Goal: Task Accomplishment & Management: Use online tool/utility

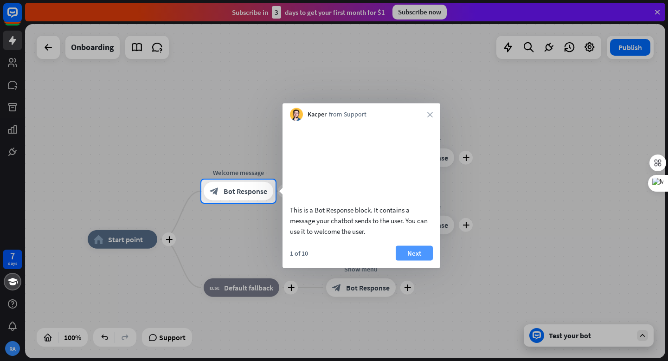
click at [416, 260] on button "Next" at bounding box center [414, 252] width 37 height 15
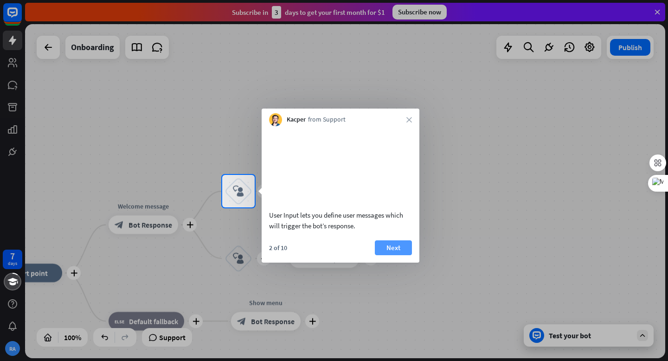
click at [387, 255] on button "Next" at bounding box center [393, 247] width 37 height 15
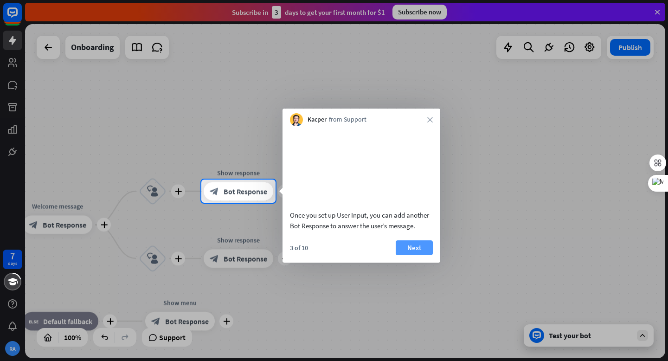
click at [423, 255] on button "Next" at bounding box center [414, 247] width 37 height 15
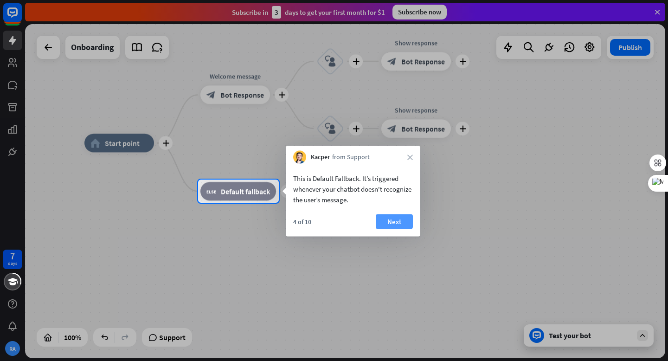
click at [394, 225] on button "Next" at bounding box center [394, 221] width 37 height 15
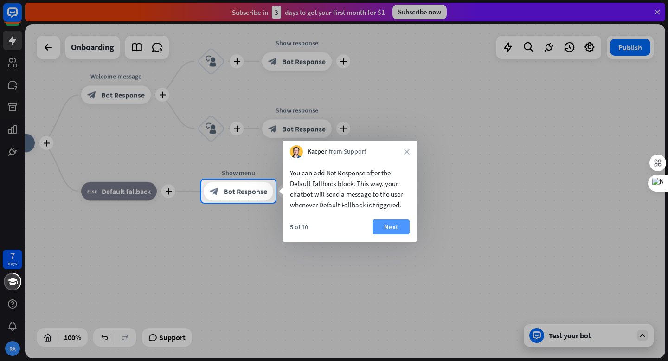
click at [391, 231] on button "Next" at bounding box center [390, 226] width 37 height 15
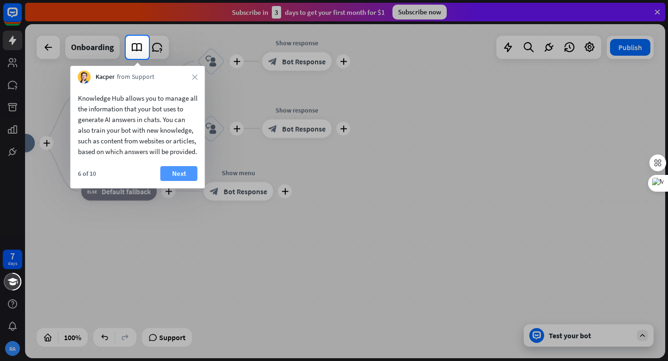
click at [180, 181] on button "Next" at bounding box center [178, 173] width 37 height 15
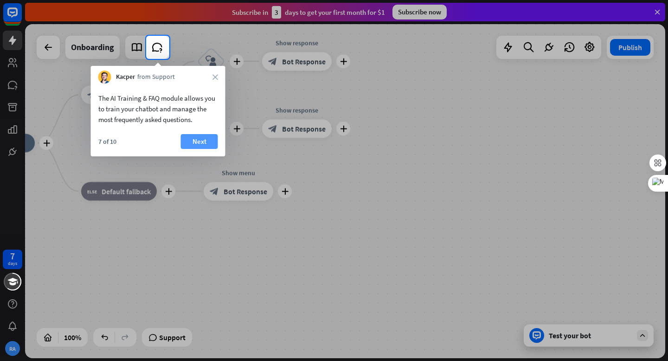
click at [197, 144] on button "Next" at bounding box center [199, 141] width 37 height 15
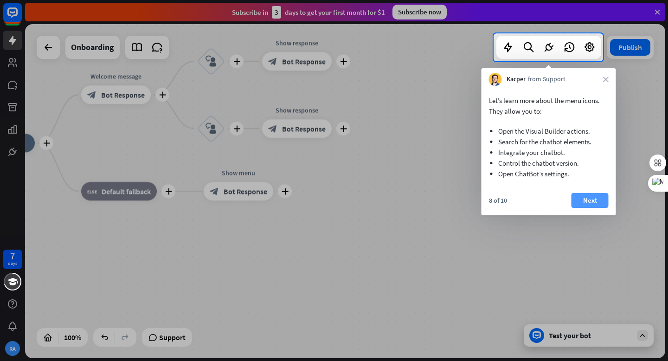
click at [582, 199] on button "Next" at bounding box center [589, 200] width 37 height 15
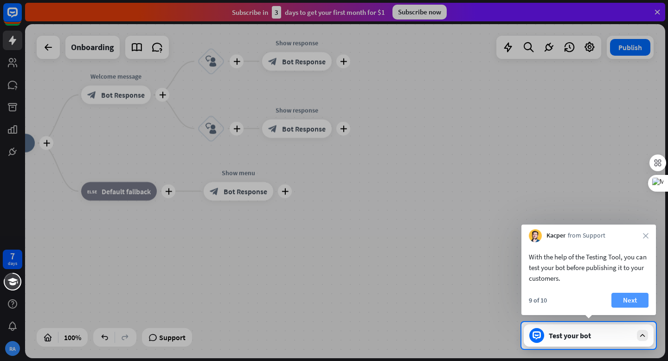
click at [628, 305] on button "Next" at bounding box center [629, 300] width 37 height 15
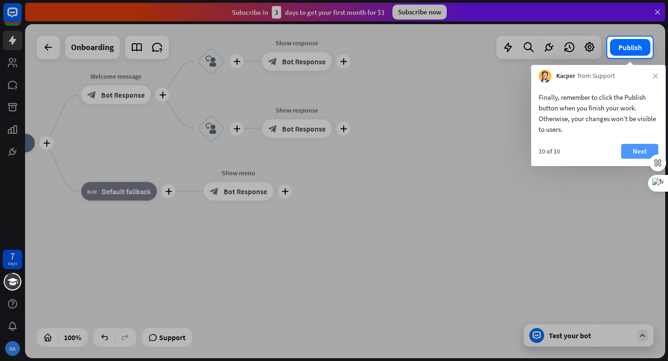
click at [632, 151] on button "Next" at bounding box center [639, 151] width 37 height 15
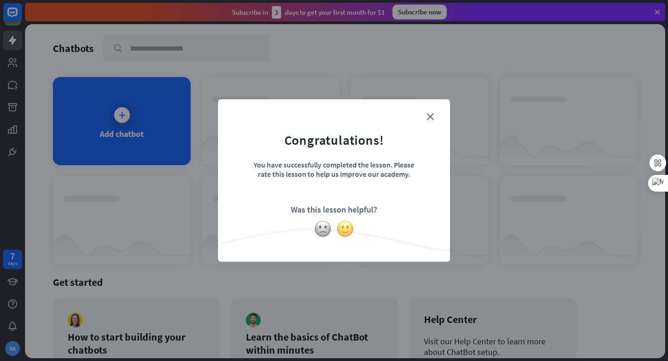
click at [345, 231] on img at bounding box center [345, 229] width 18 height 18
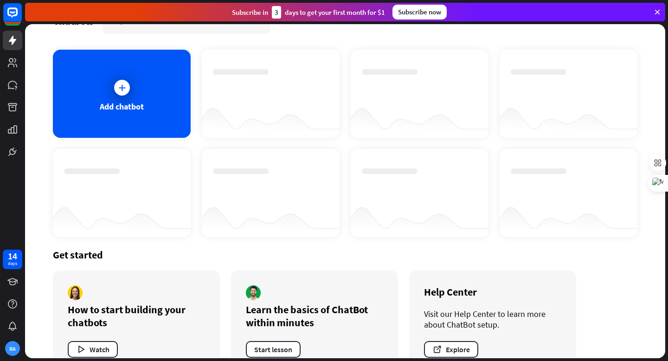
scroll to position [53, 0]
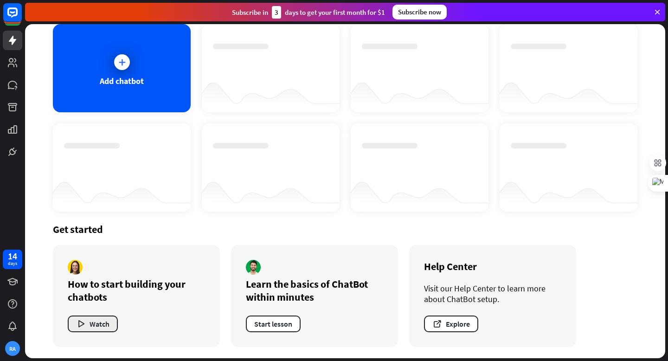
click at [102, 325] on button "Watch" at bounding box center [93, 323] width 50 height 17
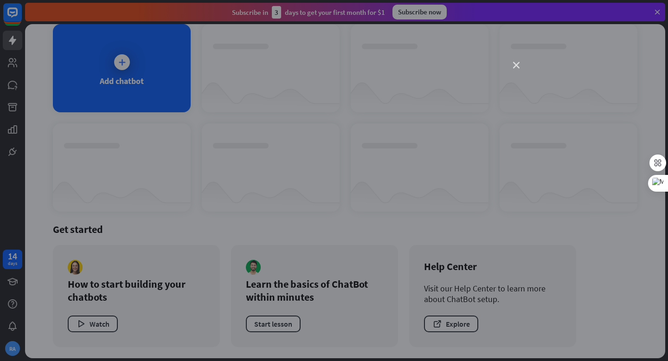
click at [517, 66] on icon "close" at bounding box center [516, 65] width 6 height 6
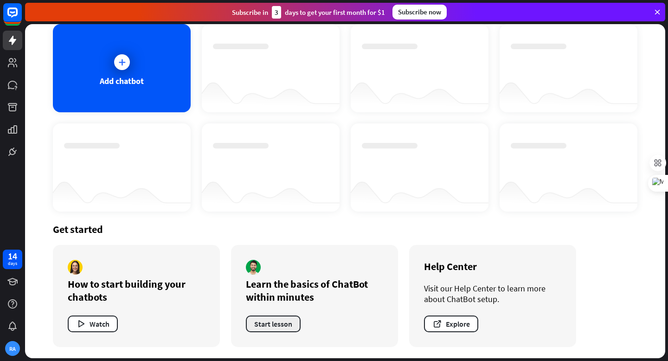
click at [277, 325] on button "Start lesson" at bounding box center [273, 323] width 55 height 17
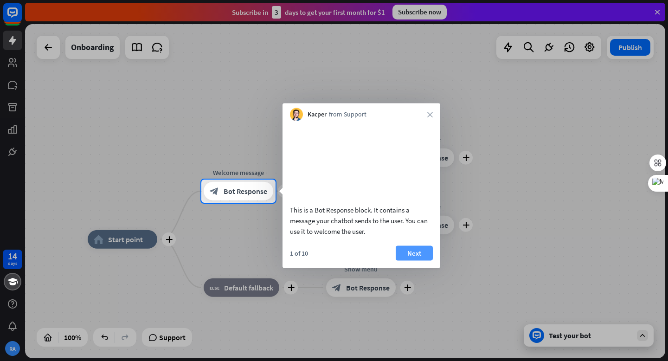
click at [413, 260] on button "Next" at bounding box center [414, 252] width 37 height 15
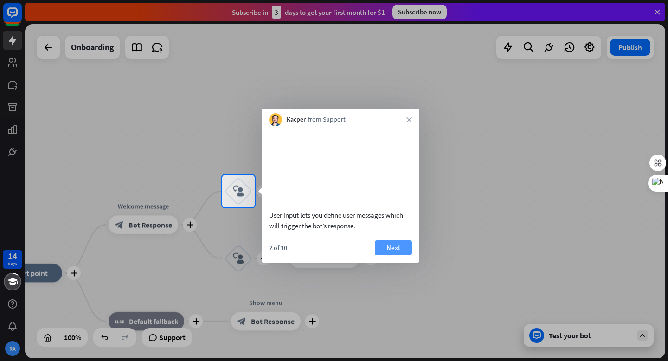
click at [393, 255] on button "Next" at bounding box center [393, 247] width 37 height 15
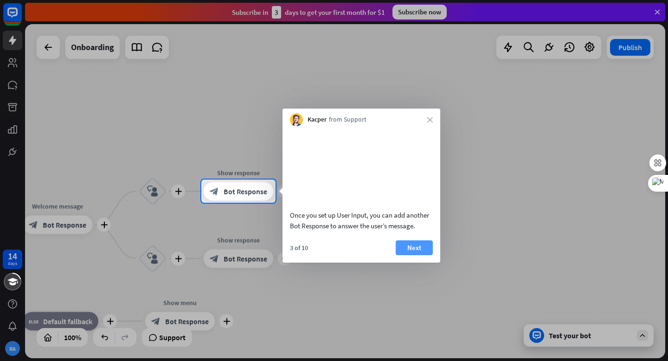
click at [410, 255] on button "Next" at bounding box center [414, 247] width 37 height 15
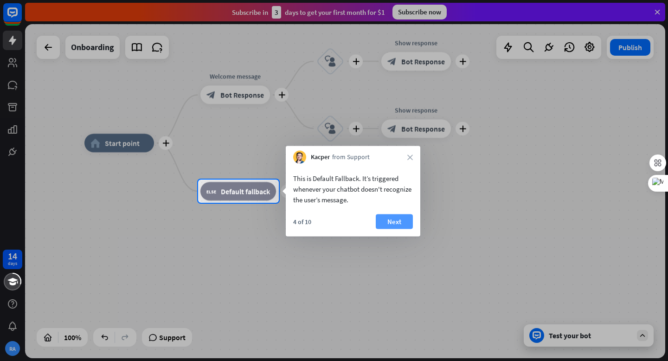
click at [393, 224] on button "Next" at bounding box center [394, 221] width 37 height 15
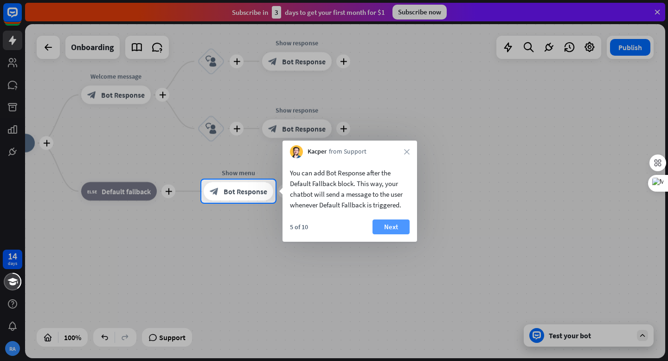
click at [386, 229] on button "Next" at bounding box center [390, 226] width 37 height 15
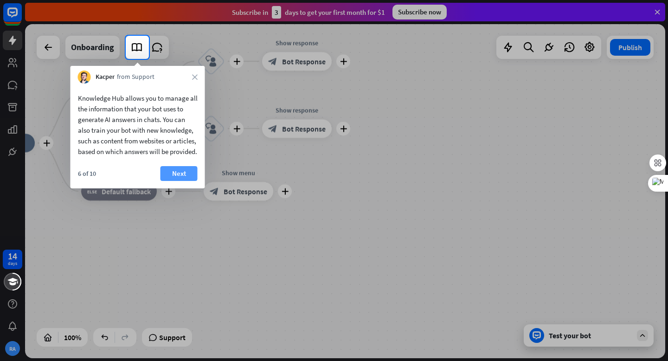
click at [173, 181] on button "Next" at bounding box center [178, 173] width 37 height 15
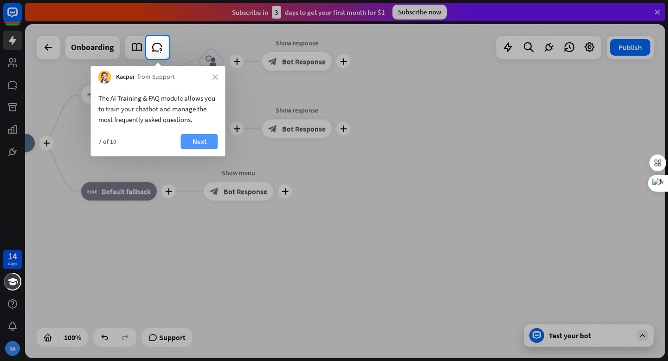
click at [200, 144] on button "Next" at bounding box center [199, 141] width 37 height 15
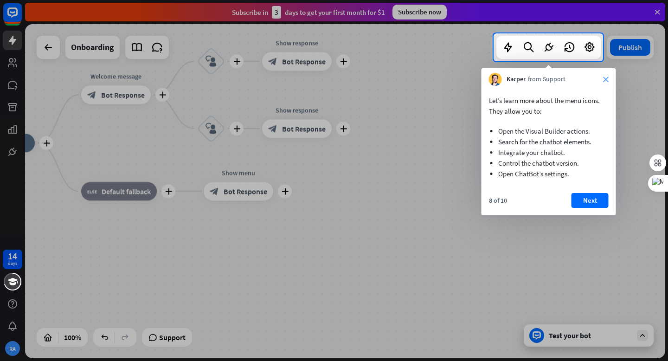
click at [607, 77] on icon "close" at bounding box center [606, 80] width 6 height 6
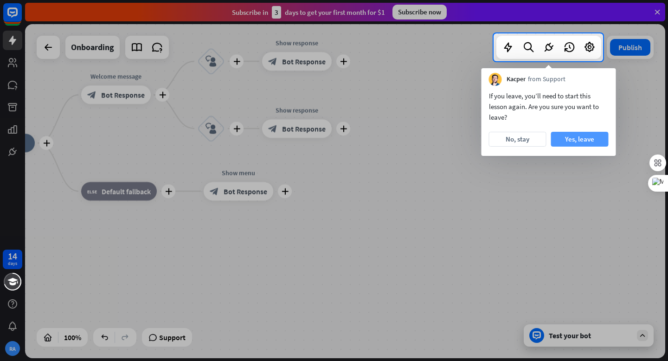
click at [577, 141] on button "Yes, leave" at bounding box center [580, 139] width 58 height 15
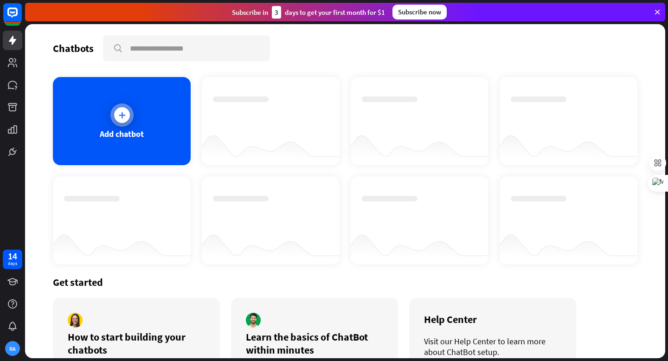
click at [125, 111] on icon at bounding box center [121, 114] width 9 height 9
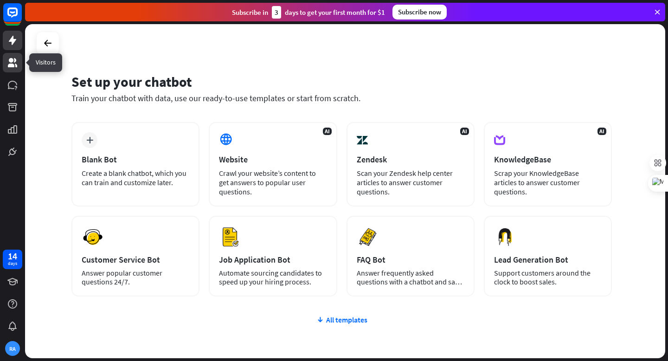
click at [11, 63] on icon at bounding box center [12, 62] width 11 height 11
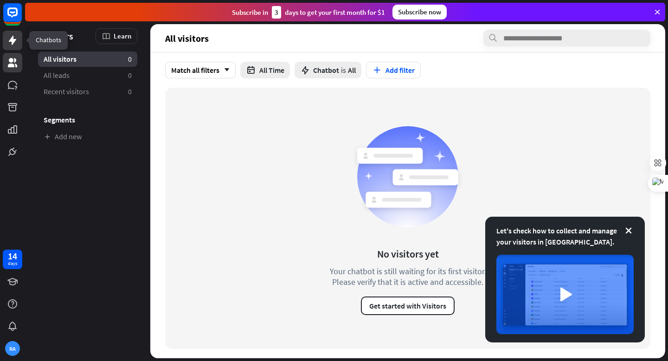
click at [16, 36] on icon at bounding box center [12, 40] width 11 height 11
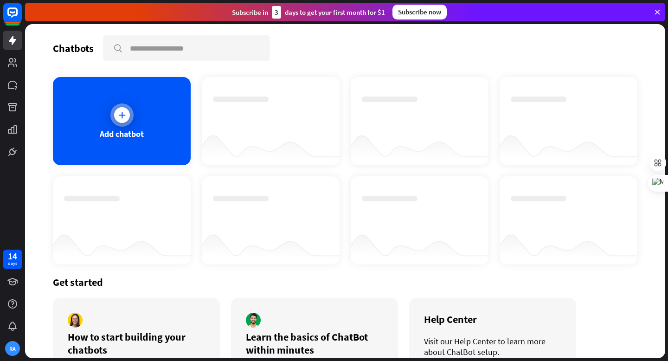
click at [122, 113] on icon at bounding box center [121, 114] width 9 height 9
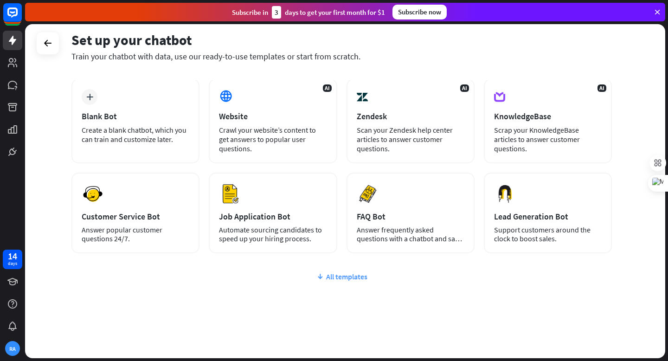
scroll to position [44, 0]
click at [324, 276] on icon at bounding box center [319, 275] width 7 height 9
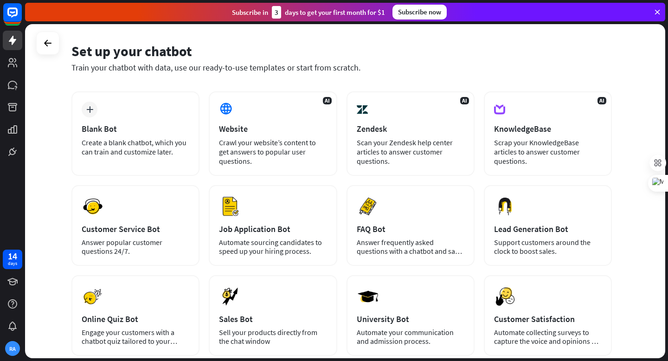
scroll to position [0, 0]
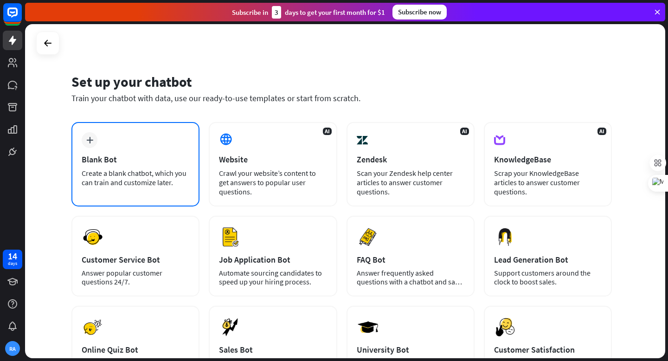
click at [100, 152] on div "plus Blank Bot Create a blank chatbot, which you can train and customize later." at bounding box center [135, 164] width 128 height 84
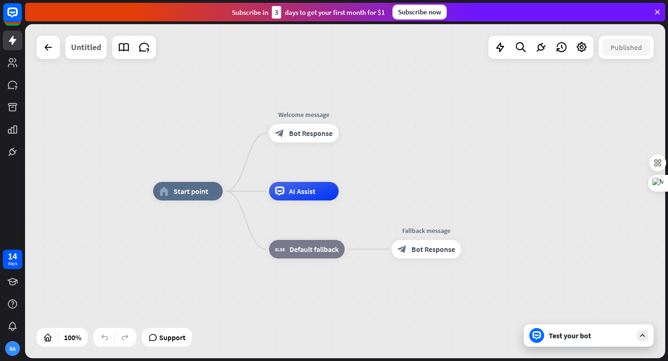
click at [88, 48] on div "Untitled" at bounding box center [86, 47] width 30 height 23
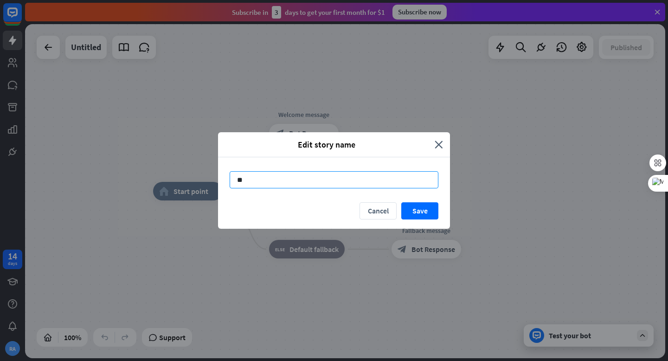
type input "*"
type input "**********"
click at [421, 211] on button "Save" at bounding box center [419, 210] width 37 height 17
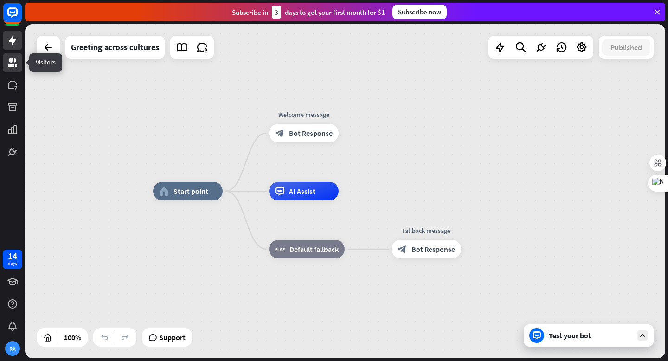
click at [15, 64] on icon at bounding box center [12, 62] width 11 height 11
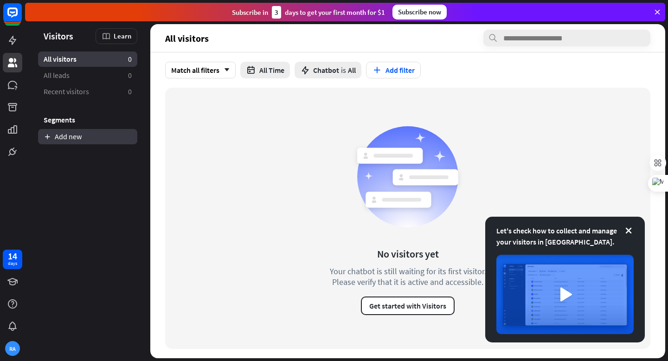
click at [73, 137] on link "Add new" at bounding box center [87, 136] width 99 height 15
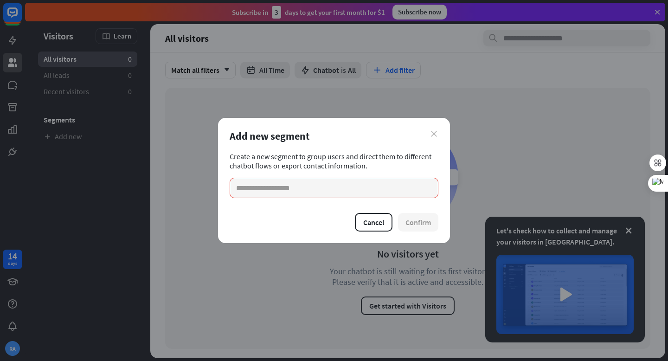
click at [434, 135] on icon "close" at bounding box center [434, 134] width 6 height 6
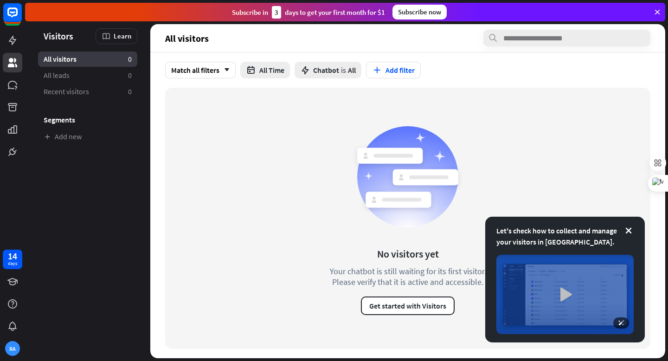
click at [557, 290] on img at bounding box center [564, 294] width 137 height 79
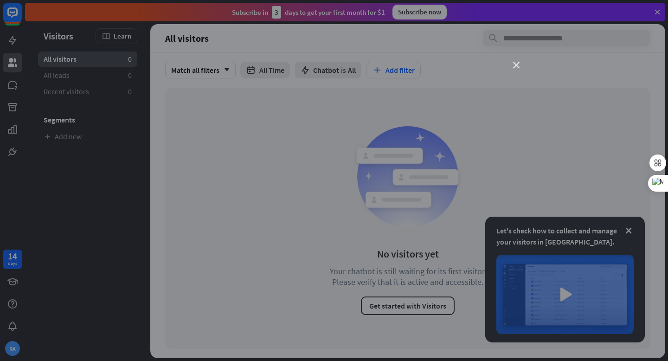
click at [518, 66] on icon "close" at bounding box center [516, 65] width 6 height 6
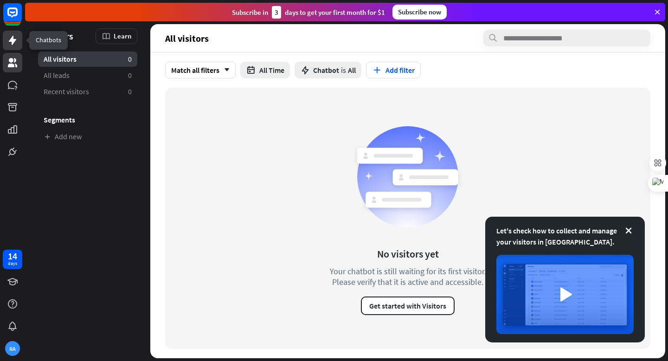
click at [13, 42] on icon at bounding box center [12, 40] width 7 height 9
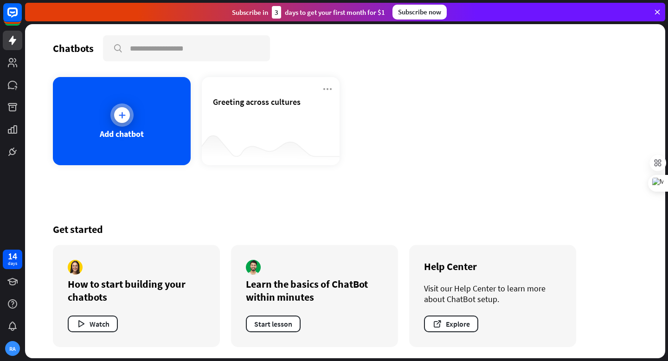
click at [110, 117] on div "Add chatbot" at bounding box center [122, 121] width 138 height 88
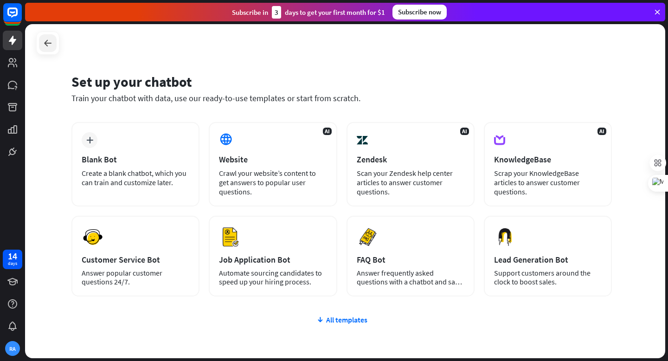
click at [43, 40] on icon at bounding box center [47, 43] width 11 height 11
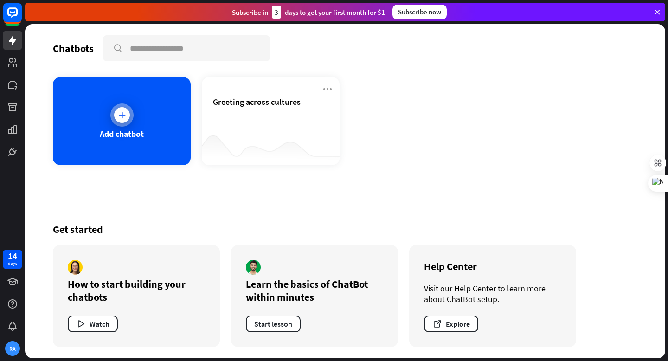
click at [133, 124] on div "Add chatbot" at bounding box center [122, 121] width 138 height 88
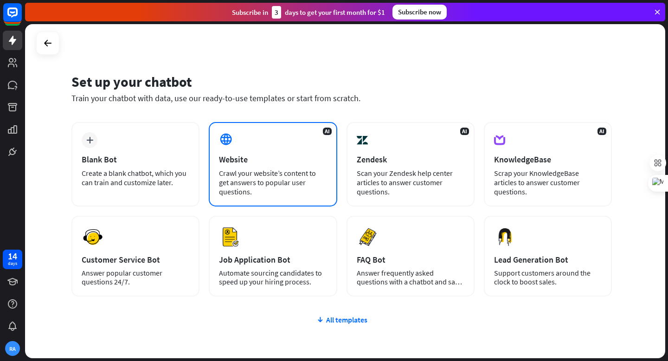
click at [260, 167] on div "AI Website Crawl your website’s content to get answers to popular user question…" at bounding box center [273, 164] width 128 height 84
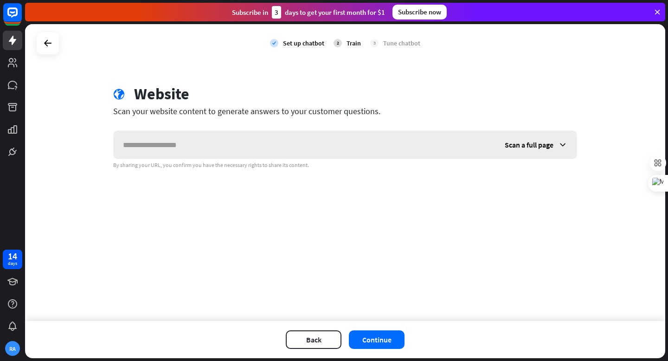
click at [225, 147] on input "text" at bounding box center [305, 145] width 382 height 28
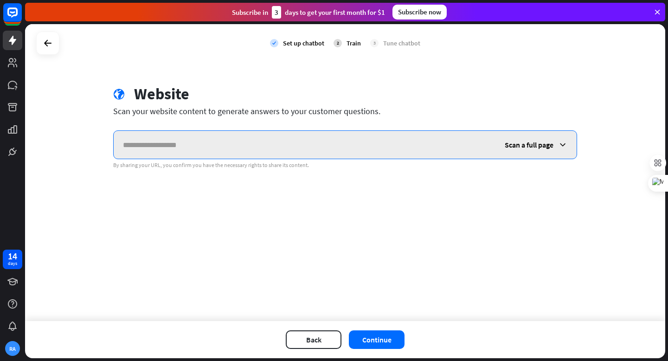
paste input "**********"
type input "**********"
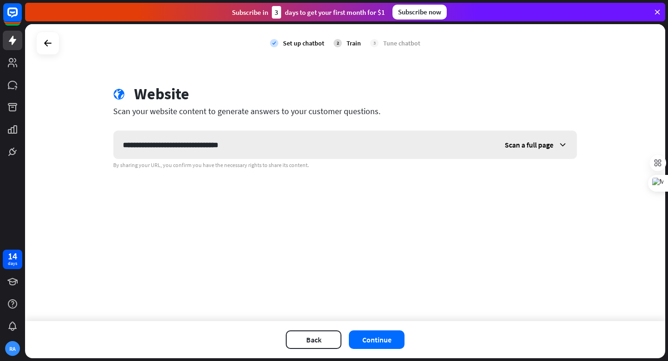
click at [567, 144] on icon at bounding box center [562, 144] width 9 height 9
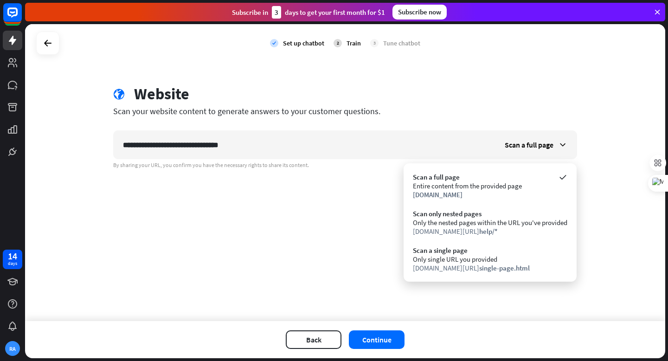
click at [355, 241] on div "**********" at bounding box center [345, 172] width 640 height 297
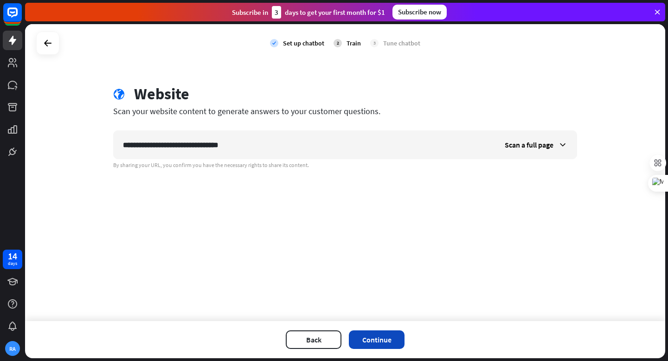
click at [388, 341] on button "Continue" at bounding box center [377, 339] width 56 height 19
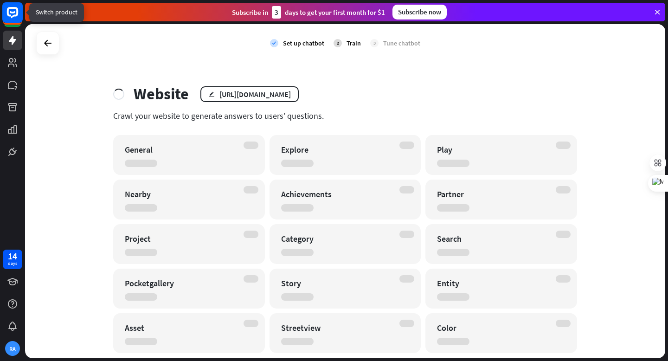
click at [11, 12] on icon at bounding box center [13, 12] width 6 height 2
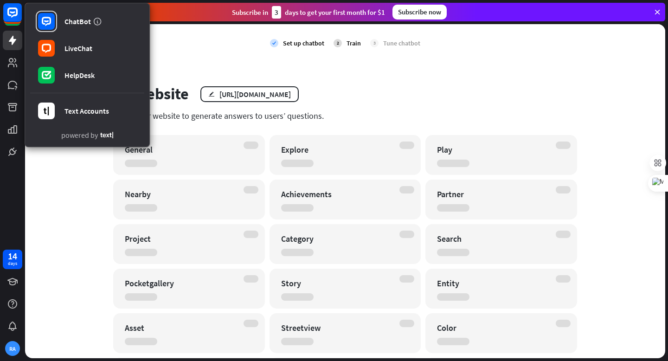
click at [65, 199] on div "check Set up chatbot 2 Train 3 Tune chatbot Website edit [URL][DOMAIN_NAME] Cra…" at bounding box center [345, 191] width 640 height 334
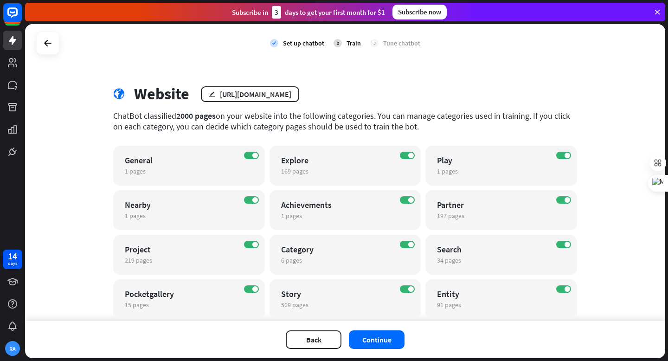
click at [659, 10] on icon at bounding box center [657, 12] width 8 height 8
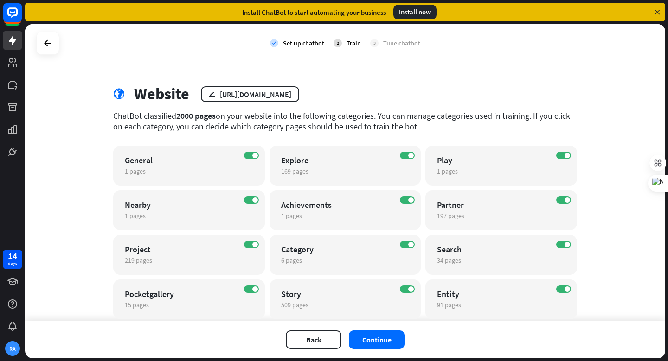
click at [659, 10] on icon at bounding box center [657, 12] width 8 height 8
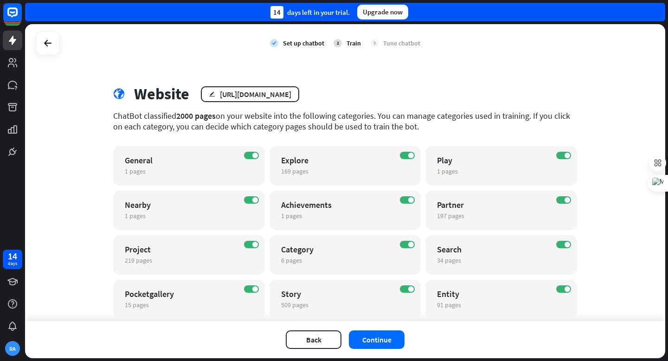
scroll to position [0, 0]
click at [373, 346] on button "Continue" at bounding box center [377, 339] width 56 height 19
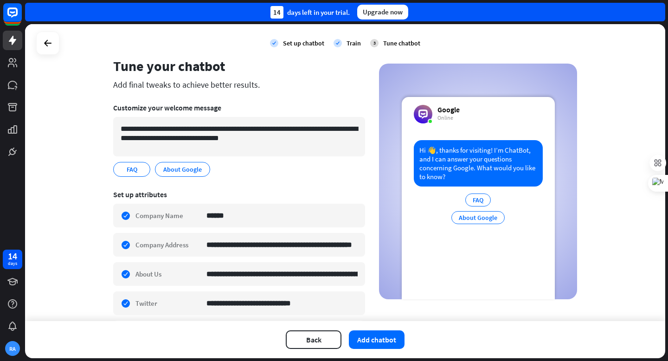
scroll to position [0, 0]
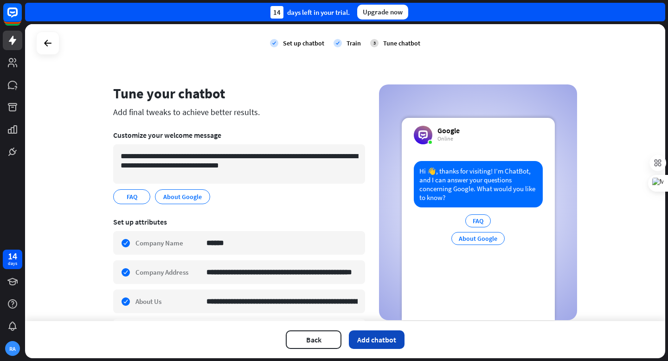
click at [372, 345] on button "Add chatbot" at bounding box center [377, 339] width 56 height 19
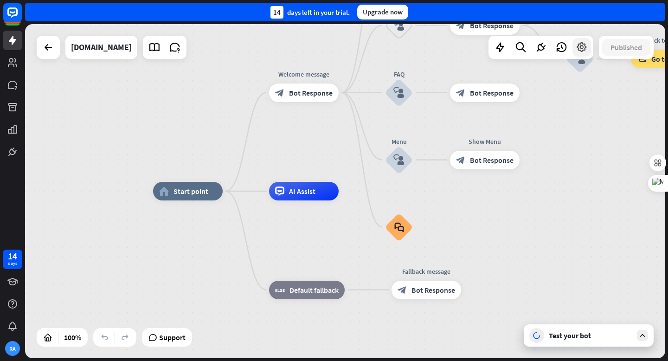
click at [582, 50] on icon at bounding box center [582, 47] width 12 height 12
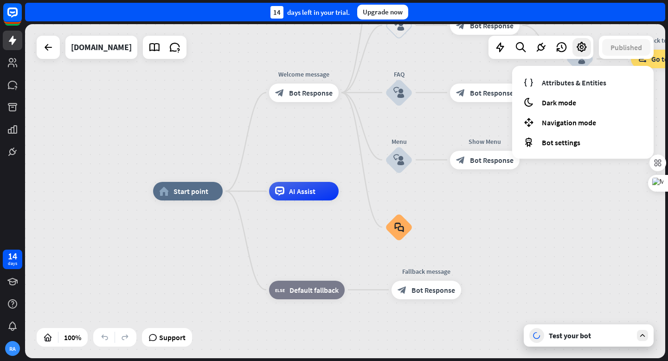
click at [421, 343] on div "home_2 Start point Welcome message block_bot_response Bot Response About us blo…" at bounding box center [473, 358] width 640 height 334
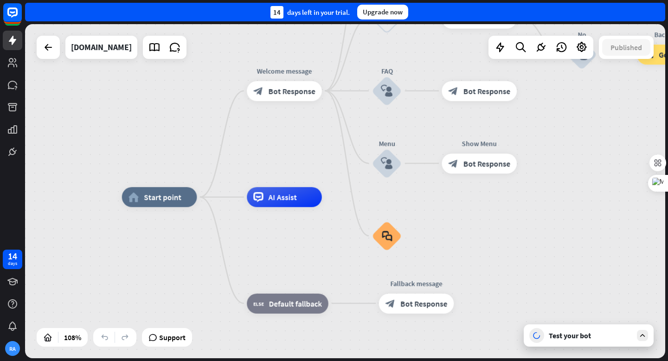
click at [641, 336] on icon at bounding box center [642, 335] width 8 height 8
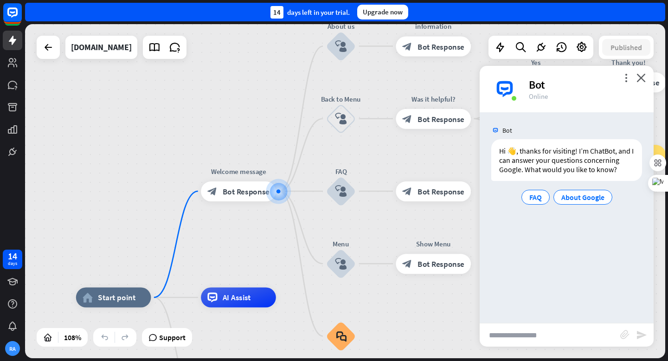
click at [498, 332] on input "text" at bounding box center [550, 334] width 141 height 23
type input "**********"
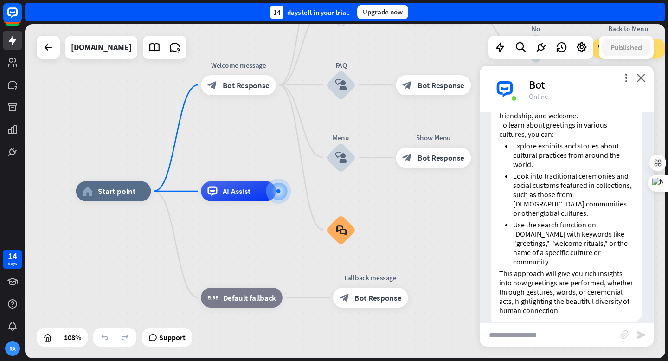
scroll to position [223, 0]
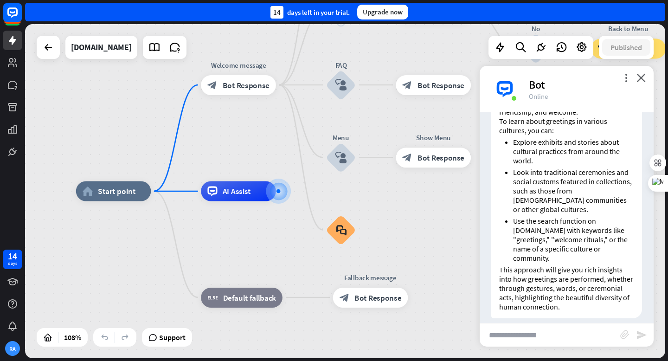
click at [535, 339] on input "text" at bounding box center [550, 334] width 141 height 23
type input "**********"
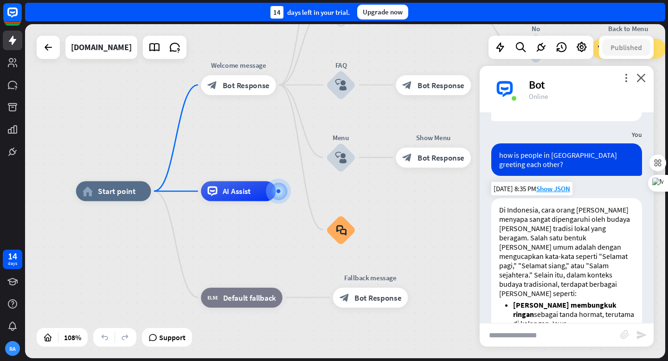
scroll to position [408, 0]
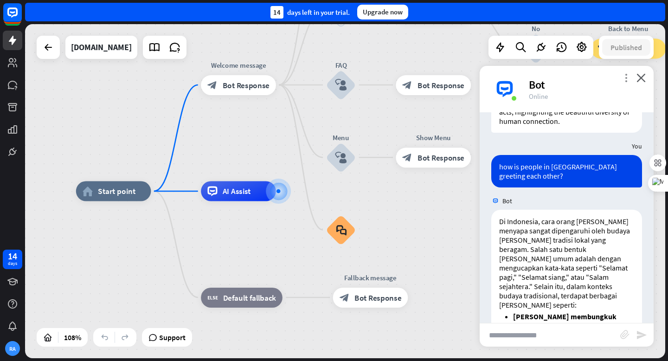
click at [626, 78] on icon "more_vert" at bounding box center [626, 77] width 9 height 9
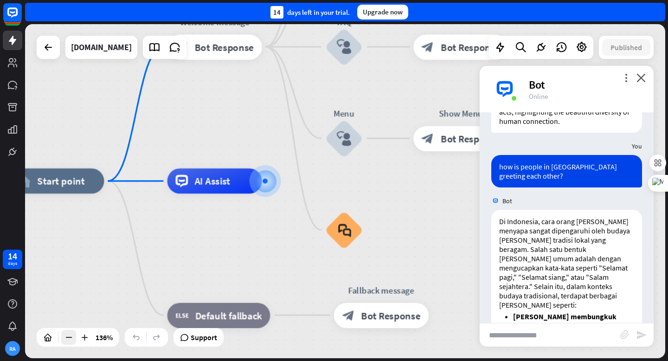
click at [70, 339] on icon at bounding box center [68, 337] width 9 height 9
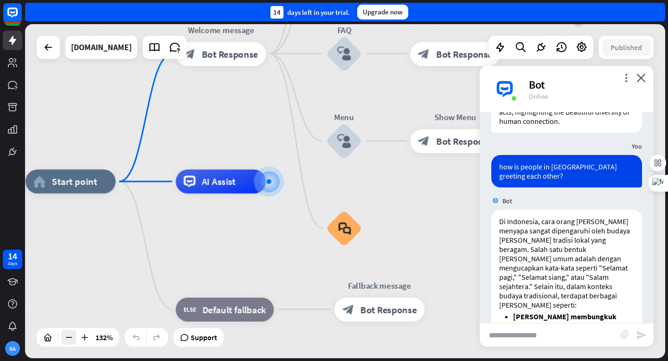
click at [70, 339] on icon at bounding box center [68, 337] width 9 height 9
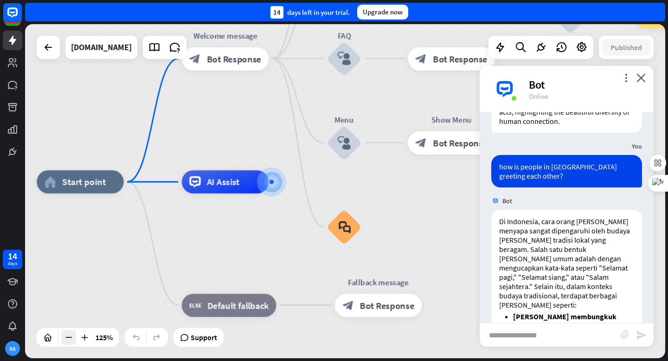
click at [70, 339] on icon at bounding box center [68, 337] width 9 height 9
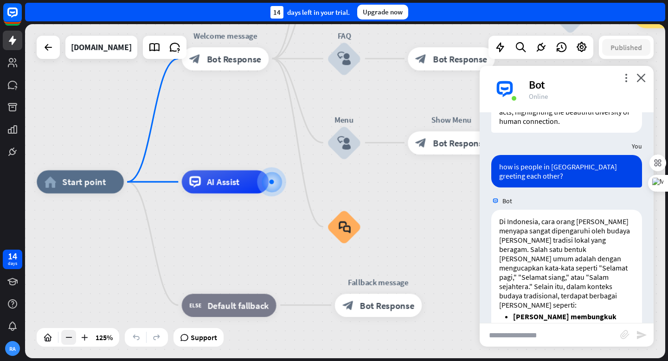
click at [70, 339] on icon at bounding box center [68, 337] width 9 height 9
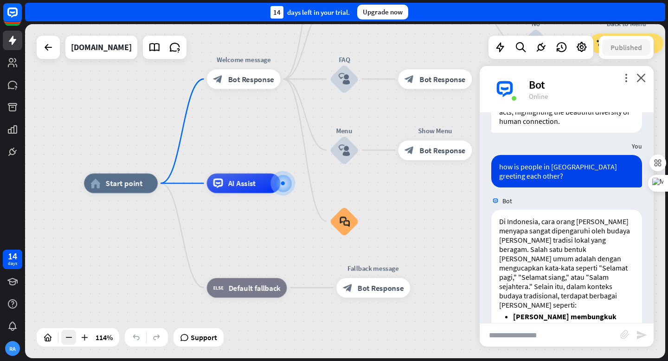
click at [70, 339] on icon at bounding box center [68, 337] width 9 height 9
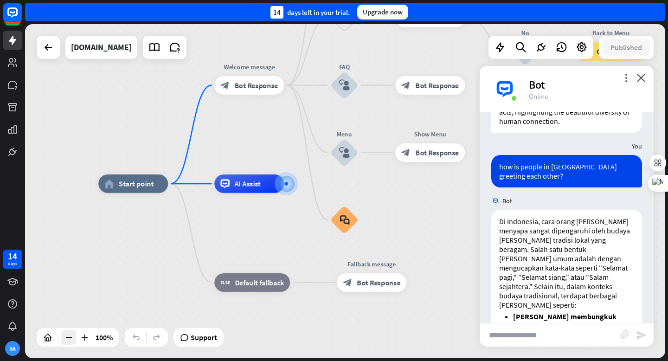
click at [70, 339] on icon at bounding box center [68, 337] width 9 height 9
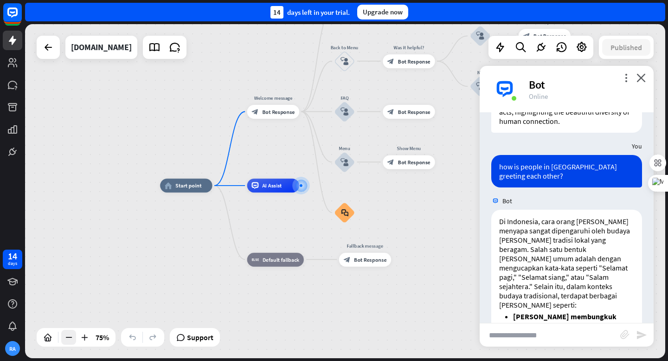
click at [70, 339] on icon at bounding box center [68, 337] width 9 height 9
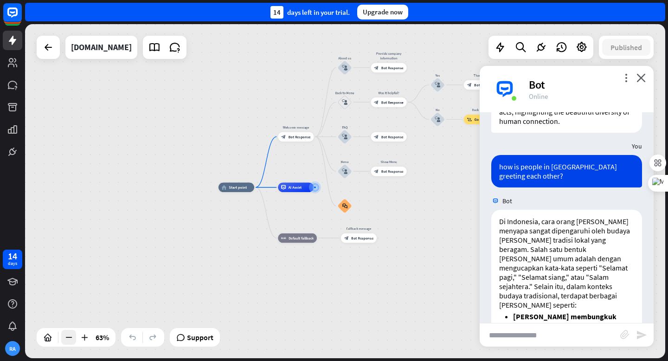
click at [70, 339] on icon at bounding box center [68, 337] width 9 height 9
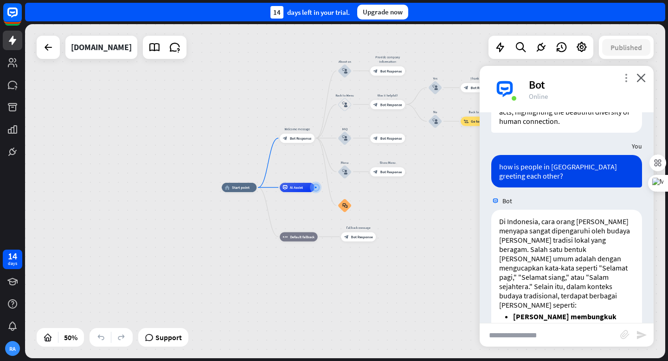
click at [626, 78] on icon "more_vert" at bounding box center [626, 77] width 9 height 9
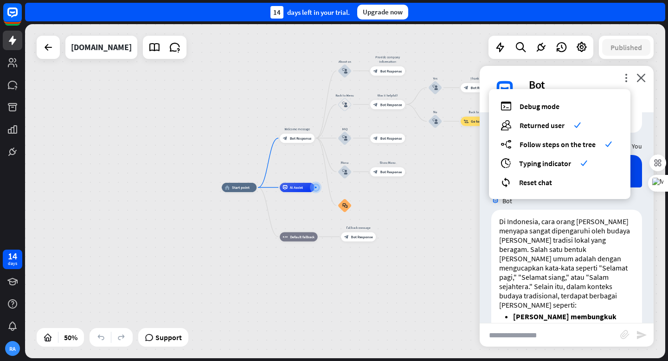
click at [433, 256] on div "home_2 Start point Welcome message block_bot_response Bot Response About us blo…" at bounding box center [382, 270] width 320 height 167
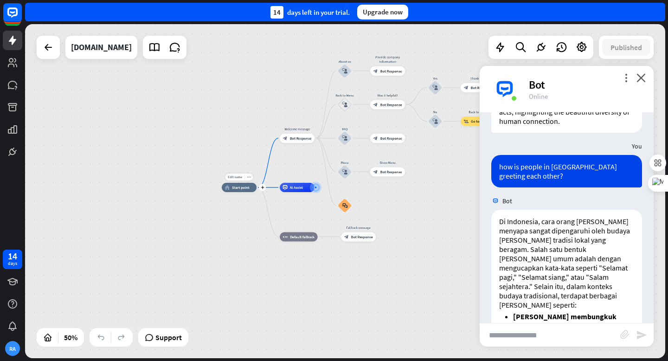
click at [249, 191] on div "home_2 Start point" at bounding box center [239, 187] width 35 height 9
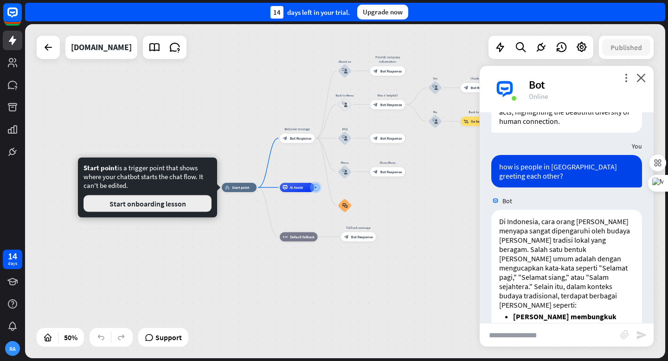
click at [179, 206] on button "Start onboarding lesson" at bounding box center [147, 203] width 128 height 17
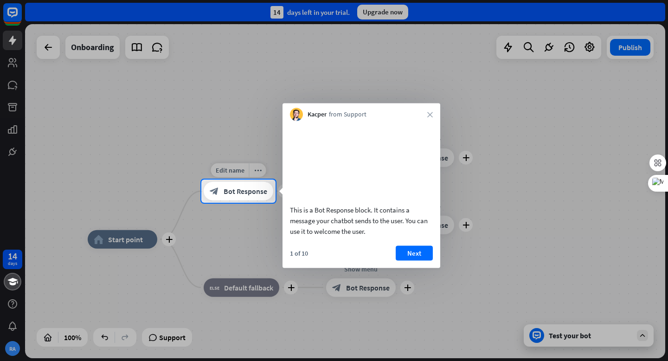
click at [238, 192] on span "Bot Response" at bounding box center [246, 190] width 44 height 9
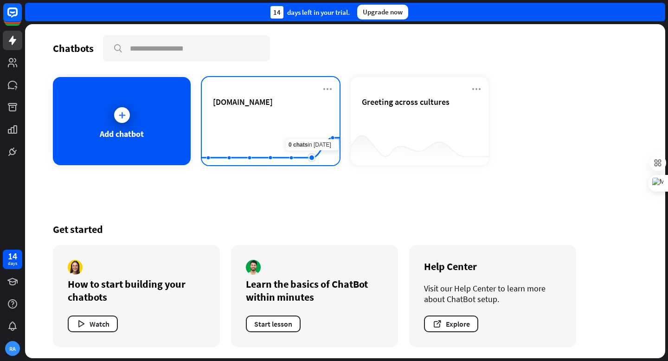
click at [304, 135] on rect at bounding box center [271, 142] width 138 height 58
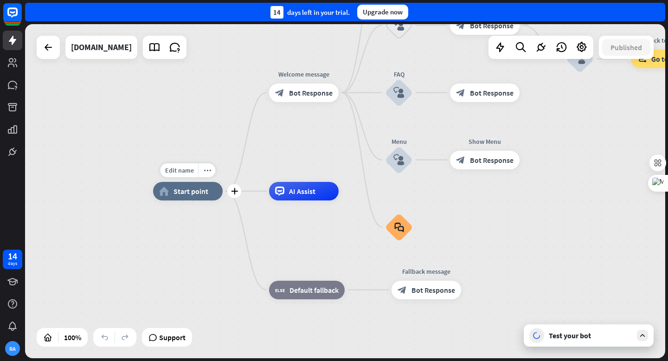
click at [166, 193] on icon "home_2" at bounding box center [164, 190] width 10 height 9
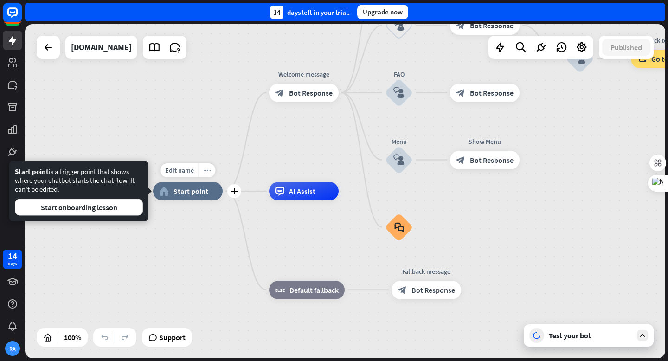
click at [209, 172] on icon "more_horiz" at bounding box center [207, 170] width 7 height 7
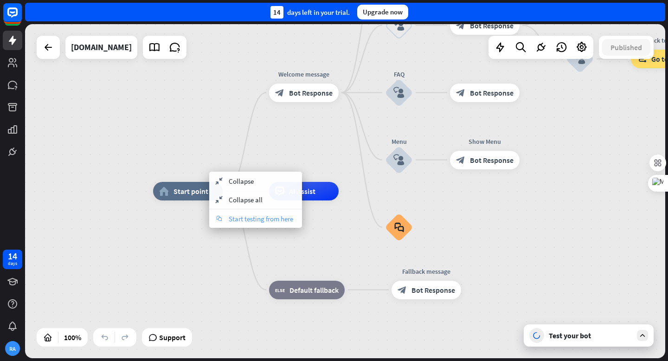
click at [248, 220] on span "Start testing from here" at bounding box center [261, 218] width 64 height 9
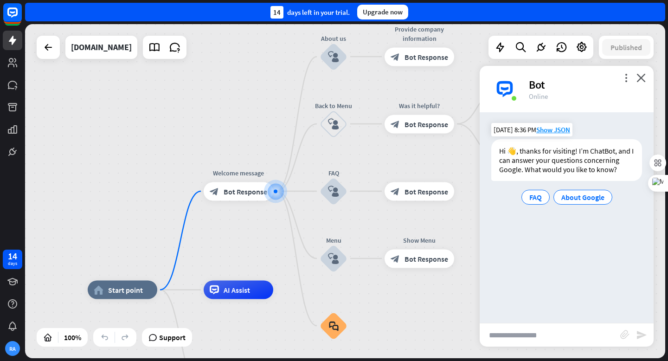
click at [529, 162] on div "Hi 👋, thanks for visiting! I’m ChatBot, and I can answer your questions concern…" at bounding box center [566, 160] width 151 height 42
click at [558, 168] on div "Hi 👋, thanks for visiting! I’m ChatBot, and I can answer your questions concern…" at bounding box center [566, 160] width 151 height 42
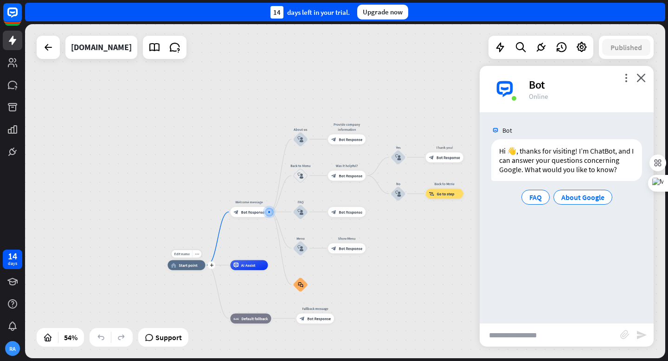
click at [186, 266] on span "Start point" at bounding box center [188, 265] width 19 height 5
click at [251, 212] on span "Bot Response" at bounding box center [253, 211] width 24 height 5
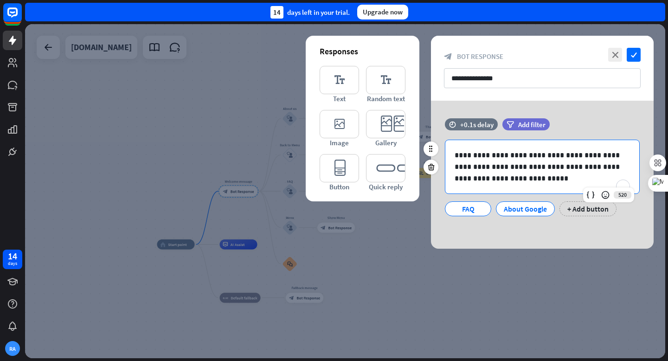
click at [487, 181] on p "**********" at bounding box center [542, 166] width 175 height 35
click at [381, 83] on icon "editor_text" at bounding box center [385, 80] width 39 height 28
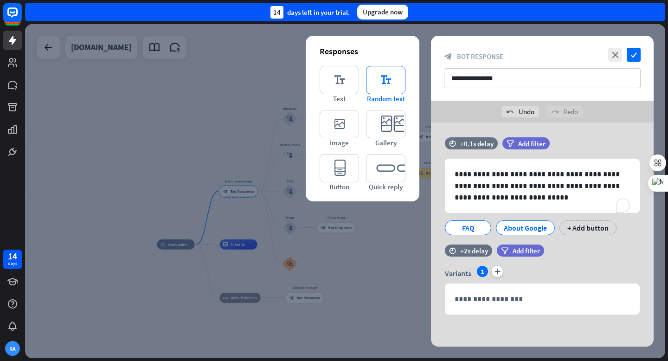
scroll to position [3, 0]
click at [340, 90] on icon "editor_text" at bounding box center [339, 80] width 39 height 28
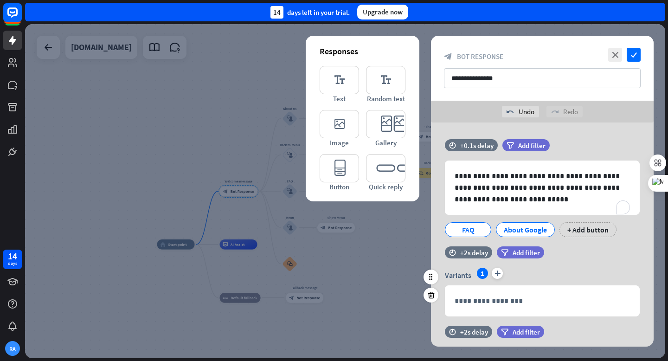
scroll to position [0, 0]
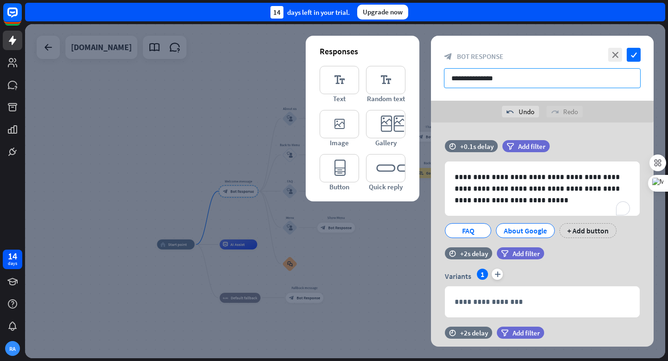
click at [508, 79] on input "**********" at bounding box center [542, 78] width 197 height 20
click at [615, 55] on icon "close" at bounding box center [615, 55] width 14 height 14
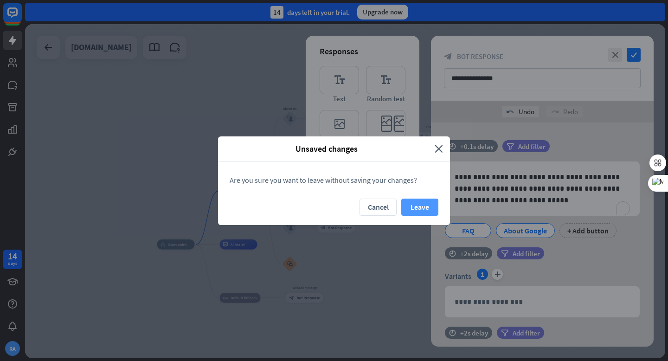
click at [418, 213] on button "Leave" at bounding box center [419, 207] width 37 height 17
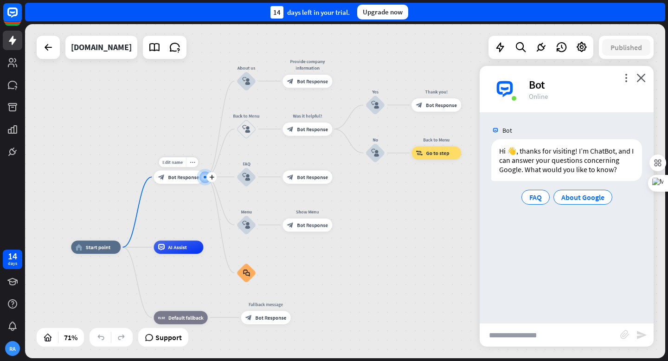
click at [175, 178] on span "Bot Response" at bounding box center [183, 176] width 31 height 6
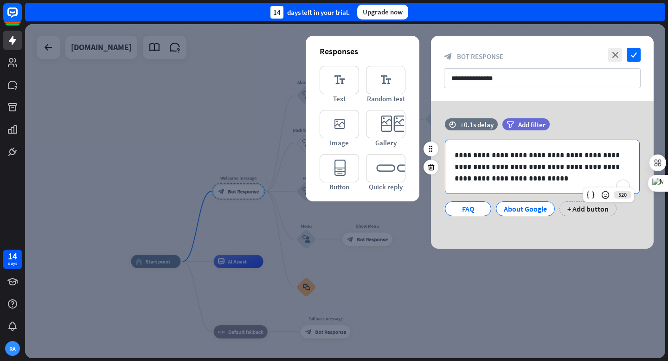
click at [518, 168] on p "**********" at bounding box center [542, 166] width 175 height 35
click at [488, 178] on p "**********" at bounding box center [542, 166] width 175 height 35
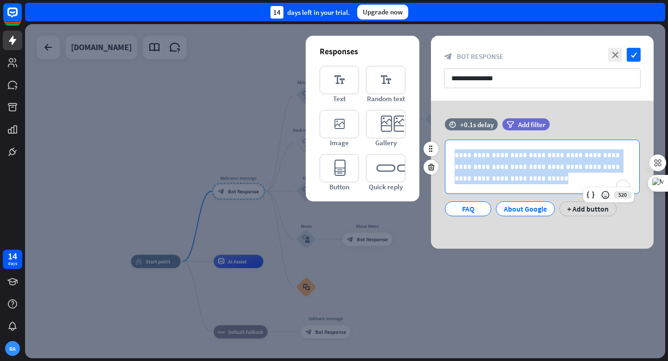
drag, startPoint x: 490, startPoint y: 177, endPoint x: 451, endPoint y: 155, distance: 44.5
click at [451, 155] on div "**********" at bounding box center [542, 166] width 194 height 53
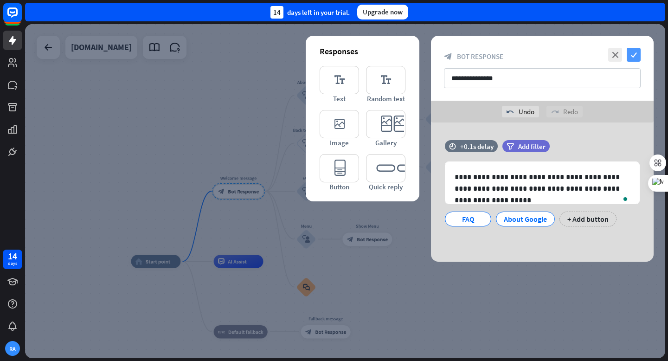
click at [635, 54] on icon "check" at bounding box center [634, 55] width 14 height 14
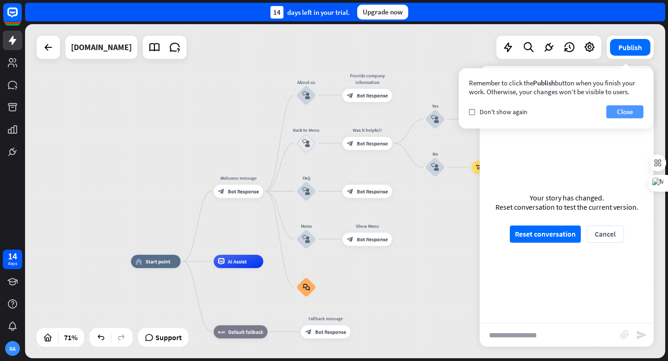
click at [617, 115] on button "Close" at bounding box center [624, 111] width 37 height 13
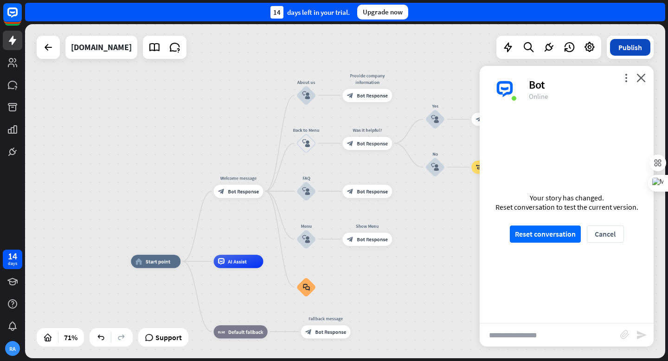
click at [636, 50] on button "Publish" at bounding box center [630, 47] width 40 height 17
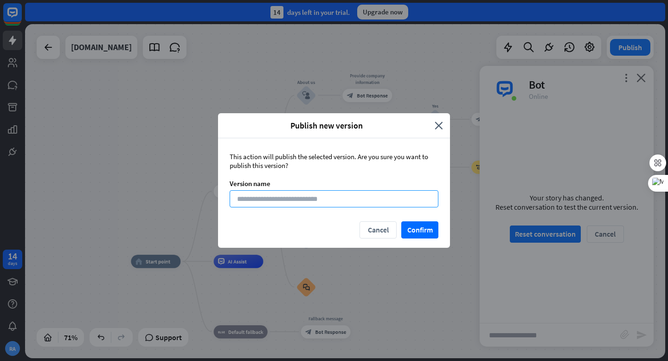
click at [313, 200] on input at bounding box center [334, 198] width 209 height 17
click at [280, 199] on input "**********" at bounding box center [334, 198] width 209 height 17
click at [339, 199] on input "**********" at bounding box center [334, 198] width 209 height 17
type input "**********"
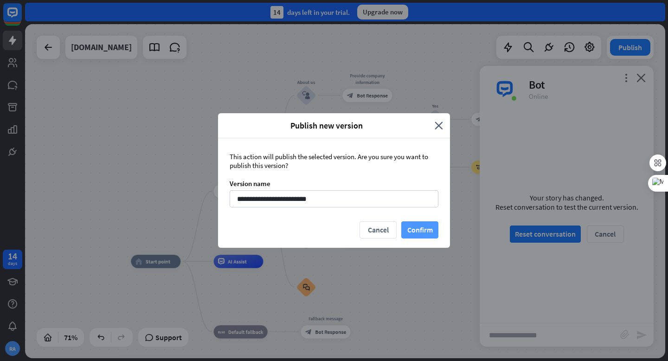
click at [420, 234] on button "Confirm" at bounding box center [419, 229] width 37 height 17
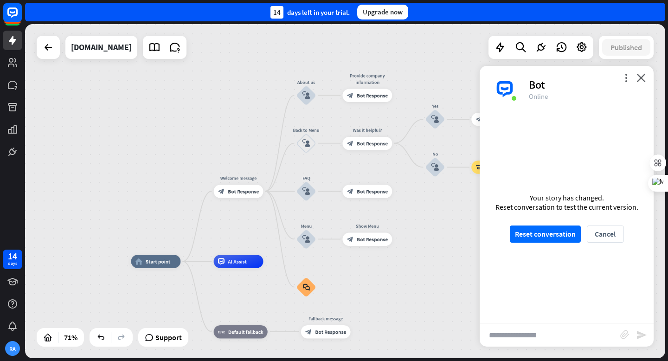
click at [506, 338] on input "text" at bounding box center [550, 334] width 141 height 23
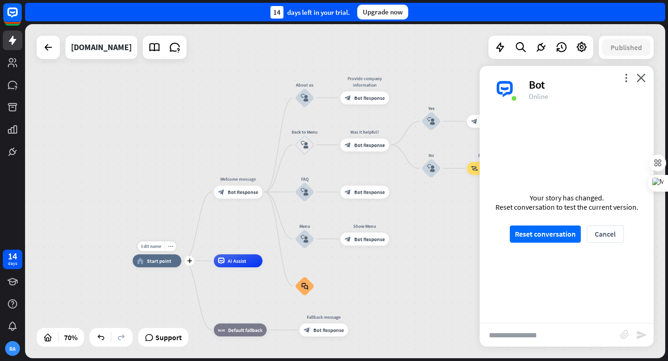
click at [167, 266] on div "home_2 Start point" at bounding box center [157, 260] width 49 height 13
click at [156, 260] on span "Start point" at bounding box center [159, 260] width 24 height 6
click at [181, 51] on icon at bounding box center [175, 47] width 12 height 12
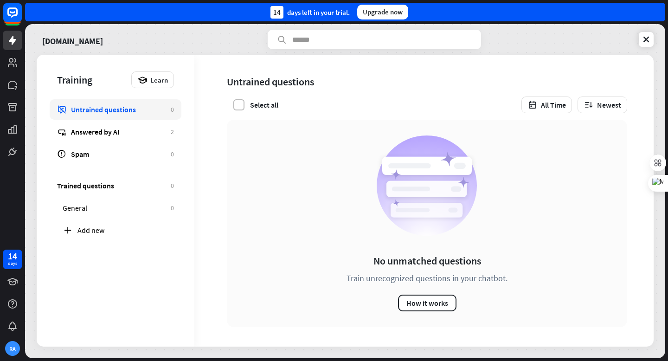
click at [241, 105] on label at bounding box center [238, 104] width 11 height 11
click at [241, 105] on icon at bounding box center [239, 105] width 8 height 8
click at [598, 110] on button "Newest" at bounding box center [602, 104] width 50 height 17
click at [86, 232] on div "Add new" at bounding box center [125, 229] width 96 height 9
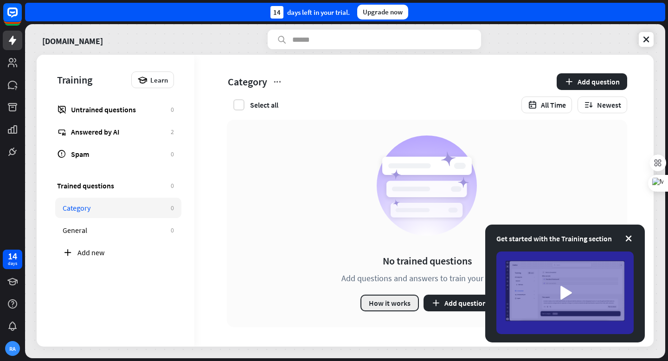
click at [386, 306] on button "How it works" at bounding box center [389, 303] width 58 height 17
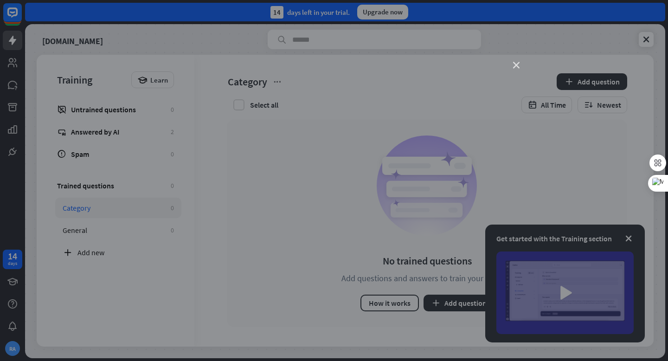
click at [518, 66] on icon "close" at bounding box center [516, 65] width 6 height 6
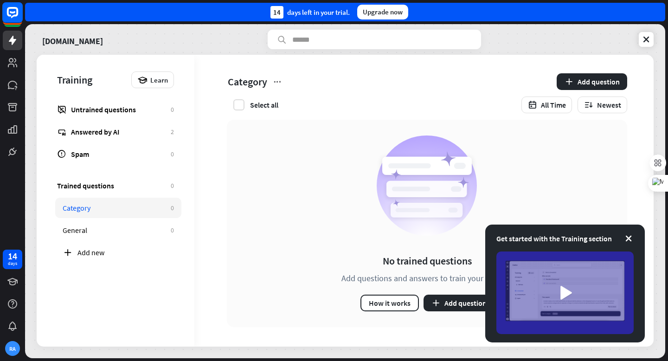
click at [10, 17] on rect at bounding box center [12, 12] width 20 height 20
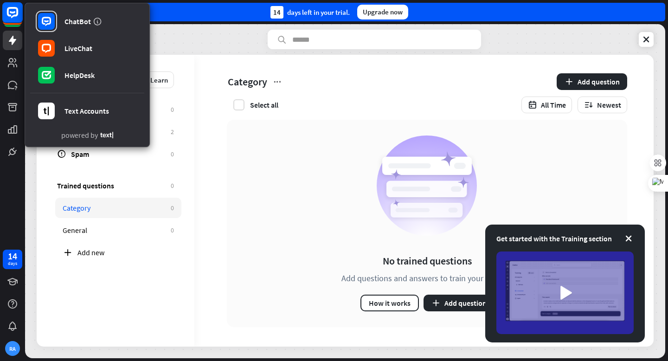
click at [10, 17] on rect at bounding box center [12, 12] width 20 height 20
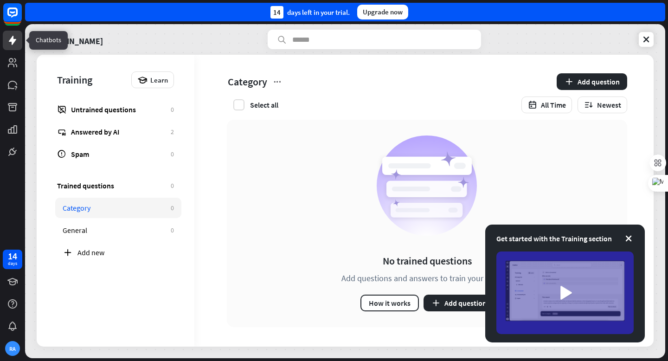
click at [12, 41] on icon at bounding box center [12, 40] width 7 height 9
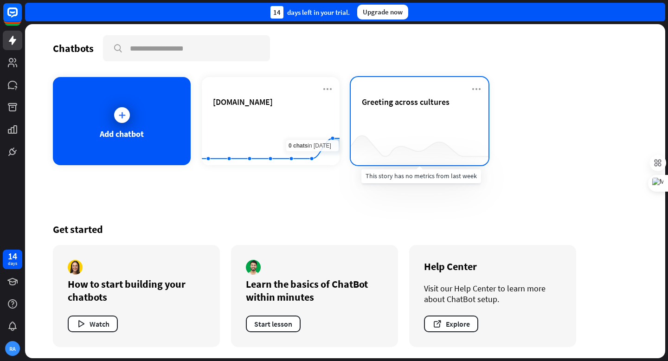
click at [412, 132] on div at bounding box center [420, 147] width 138 height 36
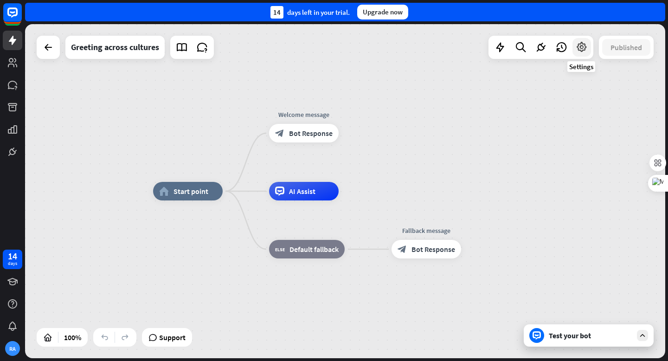
click at [584, 50] on icon at bounding box center [582, 47] width 12 height 12
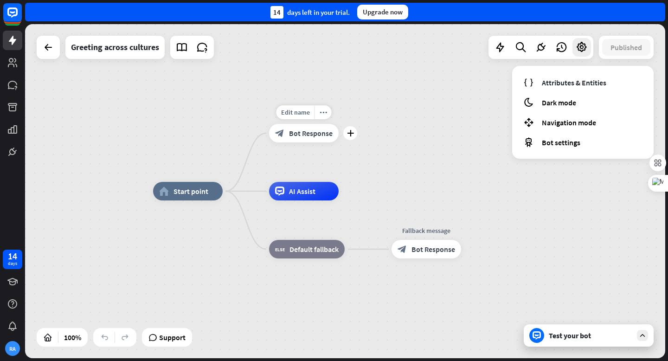
click at [278, 132] on icon "block_bot_response" at bounding box center [279, 132] width 9 height 9
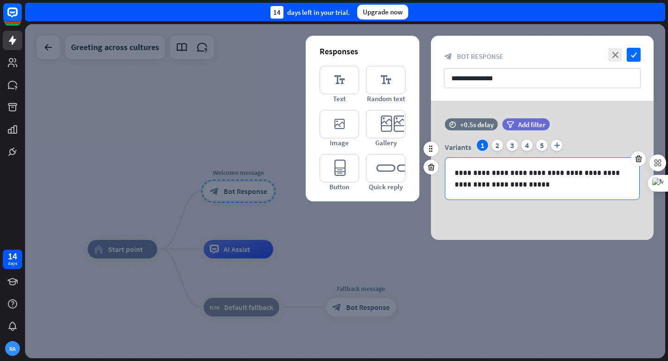
click at [513, 184] on p "**********" at bounding box center [542, 178] width 175 height 23
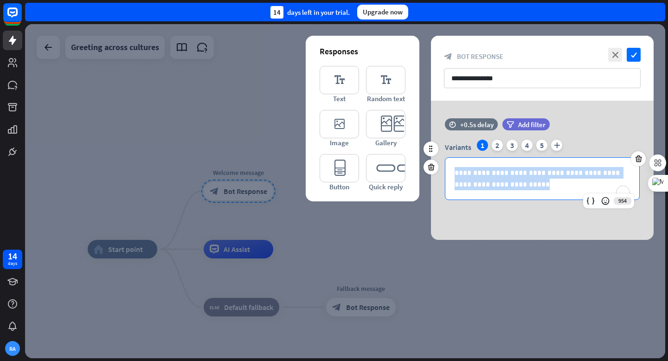
drag, startPoint x: 513, startPoint y: 185, endPoint x: 456, endPoint y: 170, distance: 59.3
click at [456, 170] on p "**********" at bounding box center [542, 178] width 175 height 23
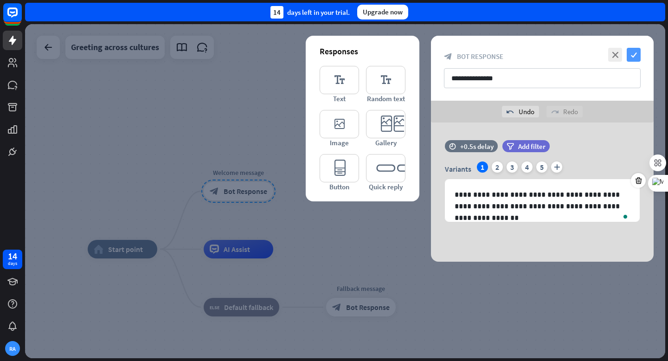
click at [634, 55] on icon "check" at bounding box center [634, 55] width 14 height 14
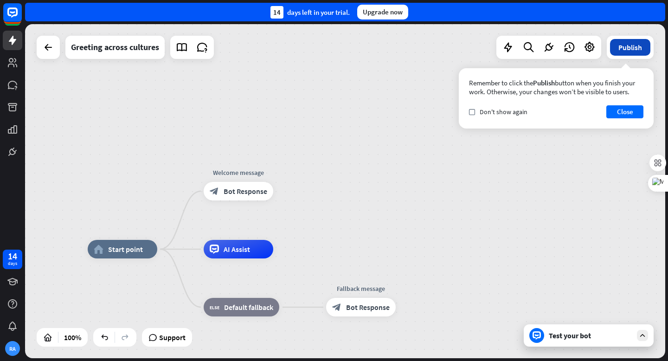
click at [623, 51] on button "Publish" at bounding box center [630, 47] width 40 height 17
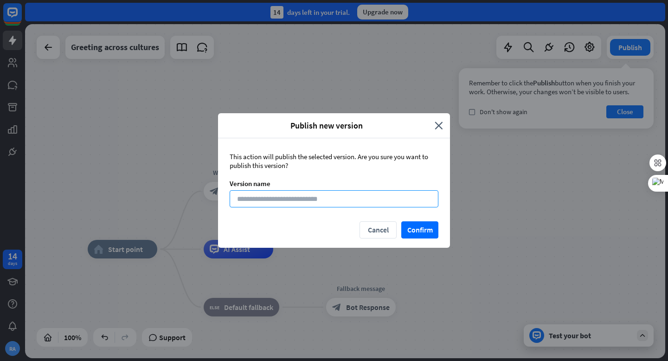
click at [368, 201] on input at bounding box center [334, 198] width 209 height 17
type input "**********"
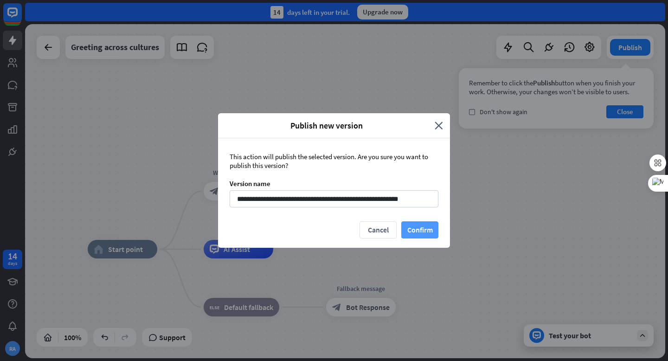
click at [418, 230] on button "Confirm" at bounding box center [419, 229] width 37 height 17
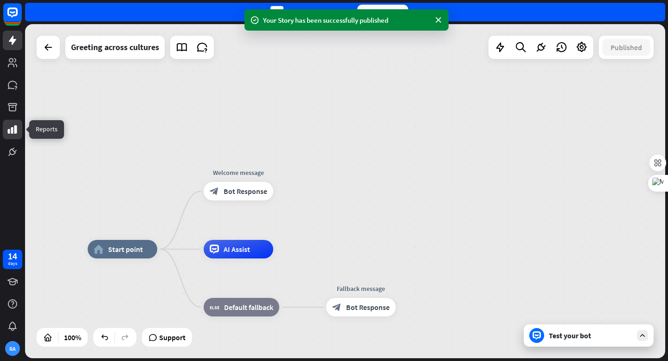
click at [18, 132] on link at bounding box center [12, 129] width 19 height 19
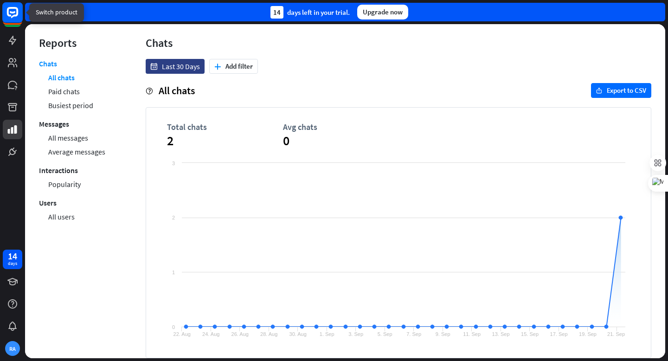
click at [13, 16] on icon at bounding box center [12, 12] width 11 height 11
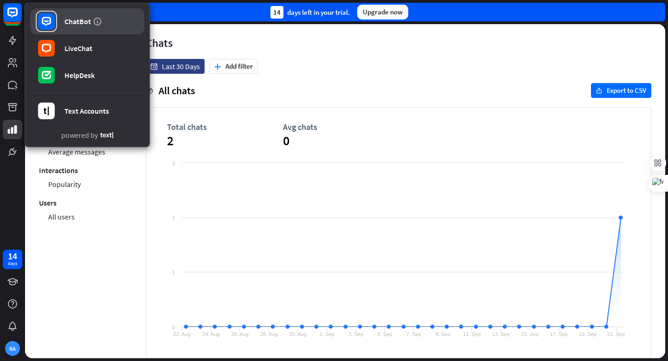
click at [49, 21] on rect at bounding box center [46, 21] width 17 height 17
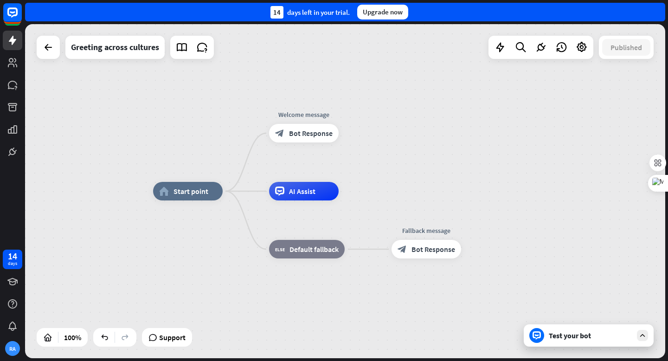
click at [564, 339] on div "Test your bot" at bounding box center [590, 335] width 83 height 9
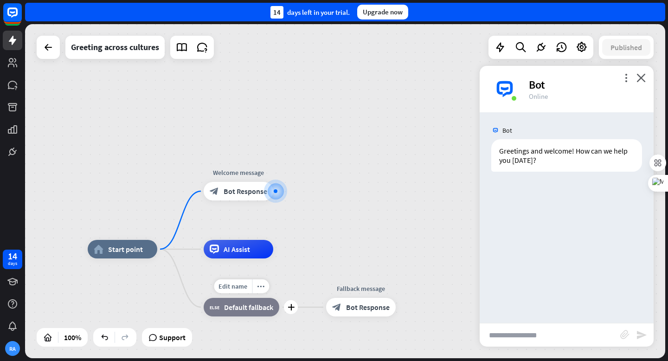
click at [236, 313] on div "block_fallback Default fallback" at bounding box center [242, 307] width 76 height 19
click at [372, 223] on div "home_2 Start point Welcome message block_bot_response Bot Response AI Assist bl…" at bounding box center [345, 191] width 640 height 334
click at [625, 78] on icon "more_vert" at bounding box center [626, 77] width 9 height 9
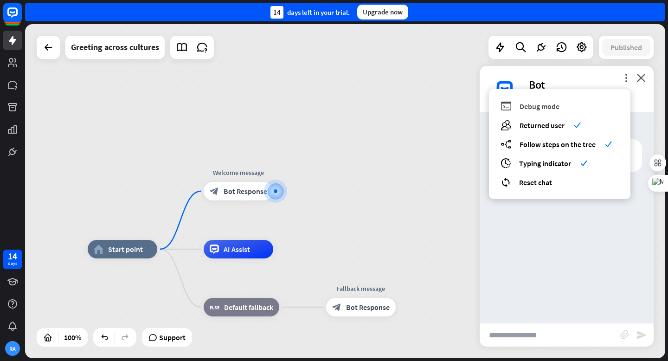
click at [538, 109] on span "Debug mode" at bounding box center [539, 106] width 40 height 9
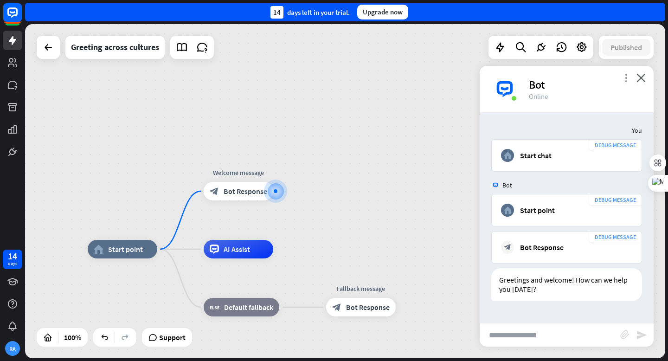
click at [626, 76] on icon "more_vert" at bounding box center [626, 77] width 9 height 9
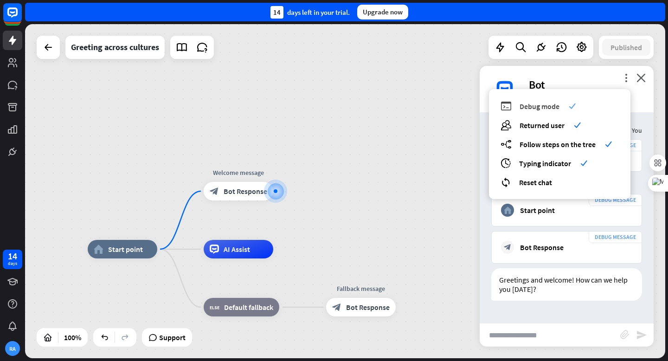
click at [569, 105] on icon "check" at bounding box center [572, 106] width 7 height 7
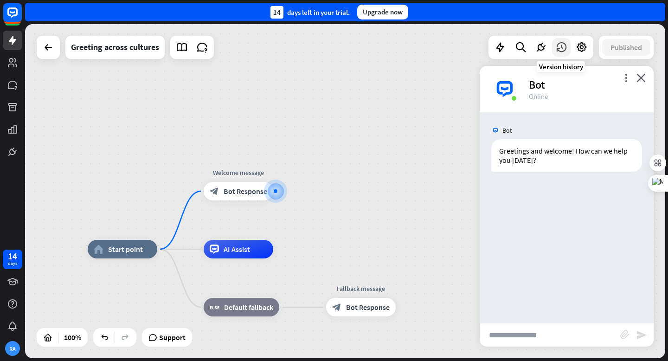
click at [563, 50] on icon at bounding box center [561, 47] width 12 height 12
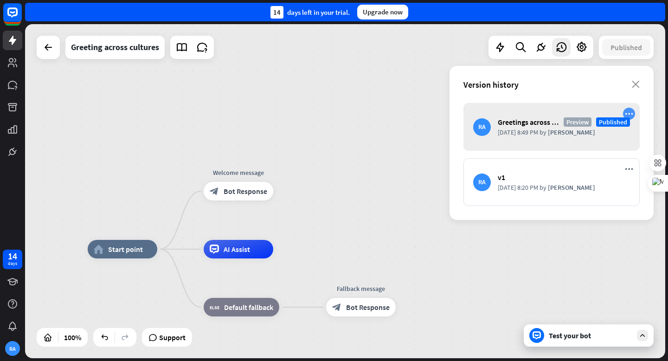
click at [631, 115] on icon "more_horiz" at bounding box center [629, 114] width 8 height 8
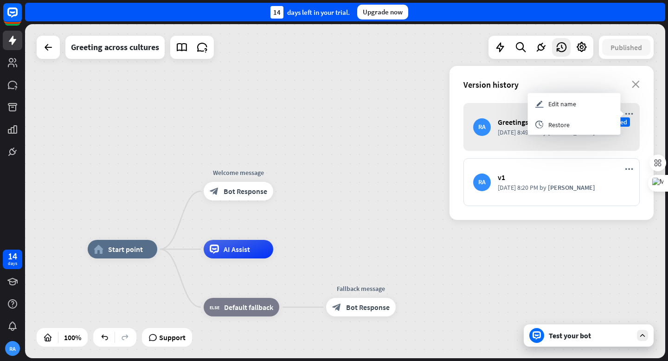
click at [622, 141] on div "RA Greetings across Culture (Intercultural Communication_UGJ) [GEOGRAPHIC_DATA]…" at bounding box center [551, 127] width 176 height 48
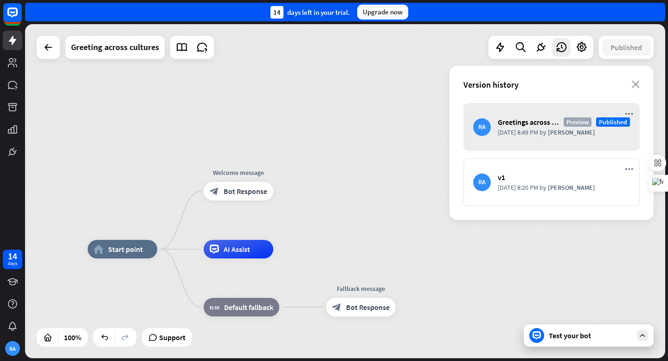
click at [577, 143] on div "RA Greetings across Culture (Intercultural Communication_UGJ) [GEOGRAPHIC_DATA]…" at bounding box center [551, 127] width 176 height 48
click at [535, 129] on span "[DATE] 8:49 PM" at bounding box center [518, 132] width 40 height 8
click at [487, 128] on div "RA" at bounding box center [482, 127] width 18 height 18
click at [524, 125] on span "Greetings across Culture (Intercultural Communication_UGJ)" at bounding box center [528, 121] width 61 height 9
click at [18, 105] on link at bounding box center [12, 106] width 19 height 19
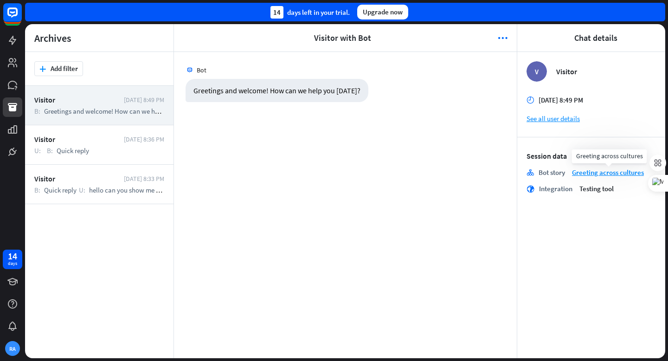
click at [591, 173] on link "Greeting across cultures" at bounding box center [608, 172] width 72 height 9
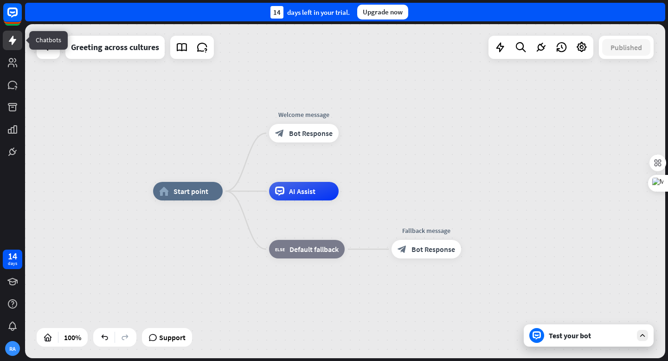
click at [12, 40] on icon at bounding box center [12, 40] width 7 height 9
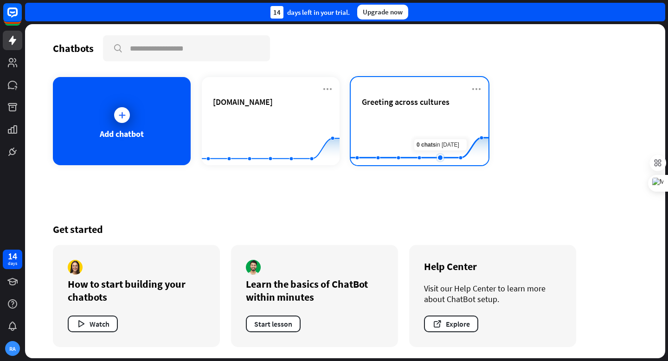
click at [434, 158] on icon at bounding box center [420, 148] width 166 height 20
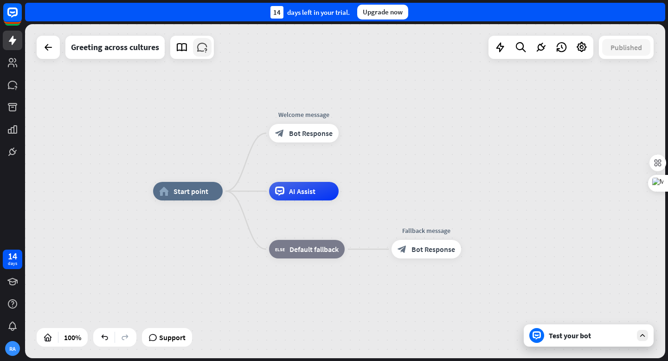
click at [207, 46] on icon at bounding box center [202, 47] width 12 height 12
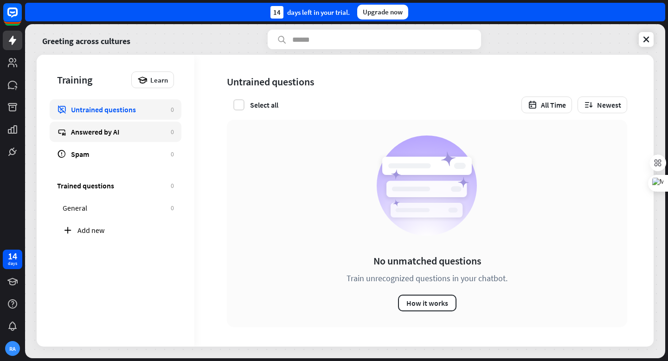
click at [107, 130] on div "Answered by AI" at bounding box center [118, 131] width 95 height 9
click at [94, 112] on div "Untrained questions" at bounding box center [118, 109] width 95 height 9
click at [616, 108] on button "Newest" at bounding box center [602, 104] width 50 height 17
click at [13, 19] on rect at bounding box center [12, 12] width 20 height 20
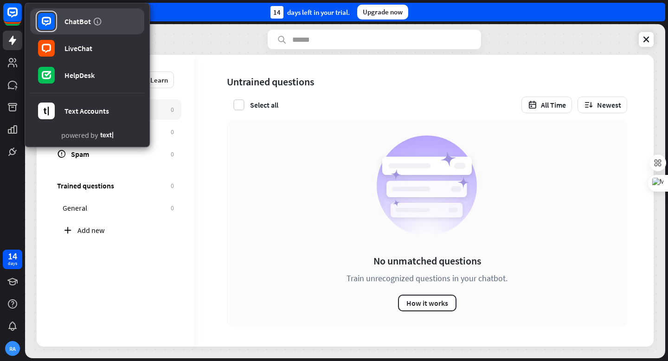
click at [68, 21] on div "ChatBot" at bounding box center [77, 21] width 26 height 9
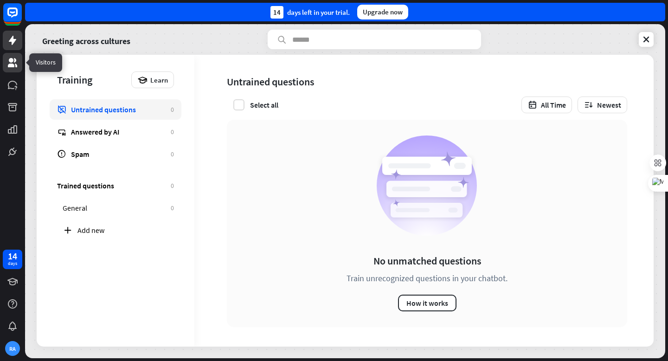
click at [15, 61] on icon at bounding box center [12, 62] width 9 height 9
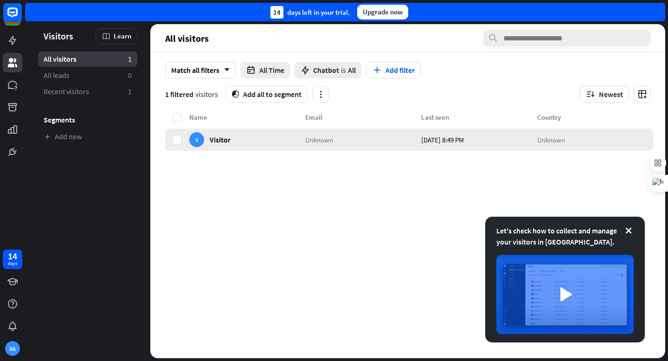
click at [379, 142] on div "Unknown" at bounding box center [363, 139] width 116 height 22
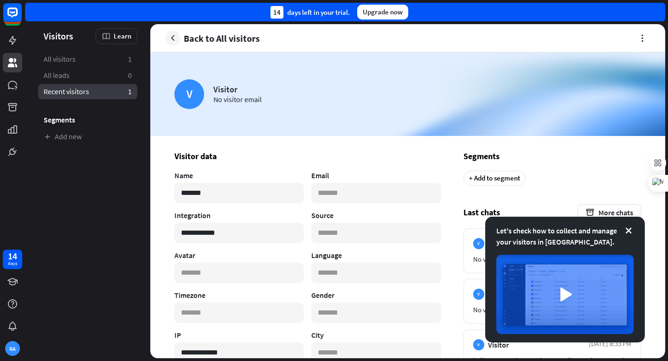
click at [67, 93] on span "Recent visitors" at bounding box center [66, 92] width 45 height 10
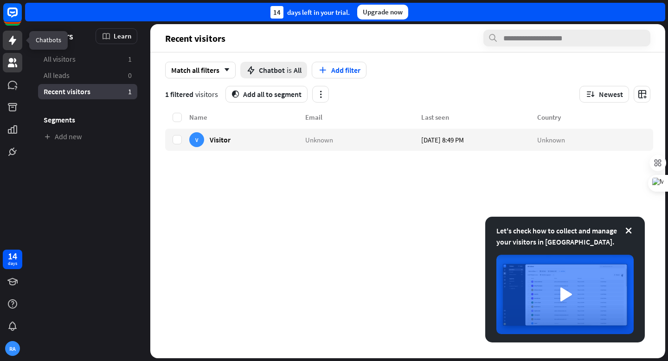
click at [13, 41] on icon at bounding box center [12, 40] width 7 height 9
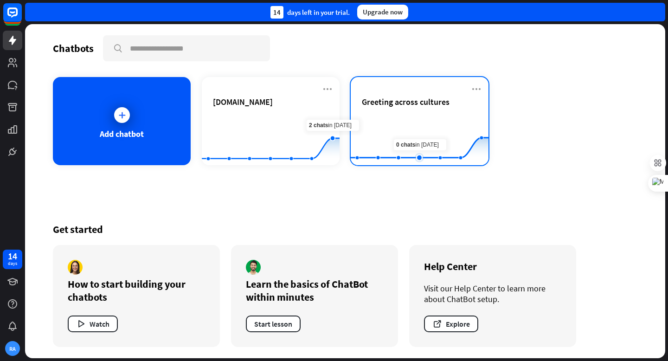
click at [424, 131] on rect at bounding box center [420, 142] width 138 height 58
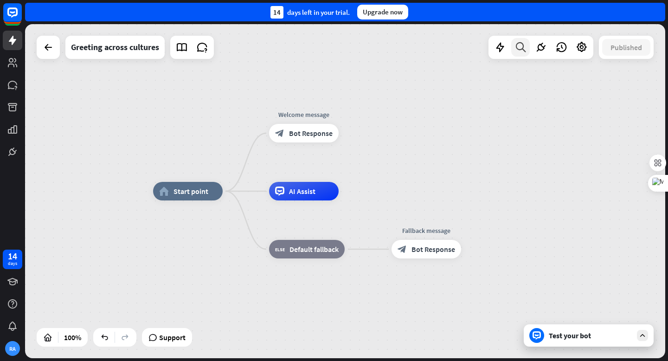
click at [520, 50] on icon at bounding box center [520, 47] width 13 height 12
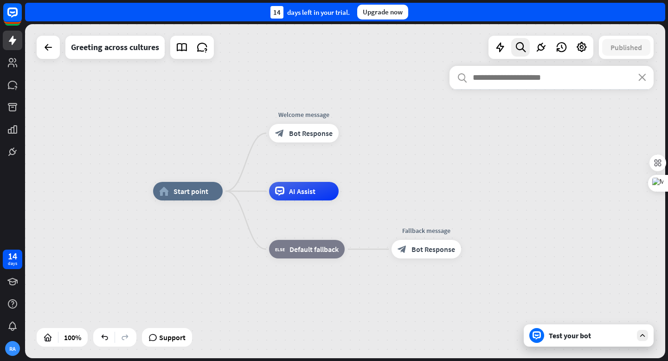
click at [500, 82] on input "text" at bounding box center [551, 77] width 204 height 23
click at [499, 48] on icon at bounding box center [500, 47] width 12 height 12
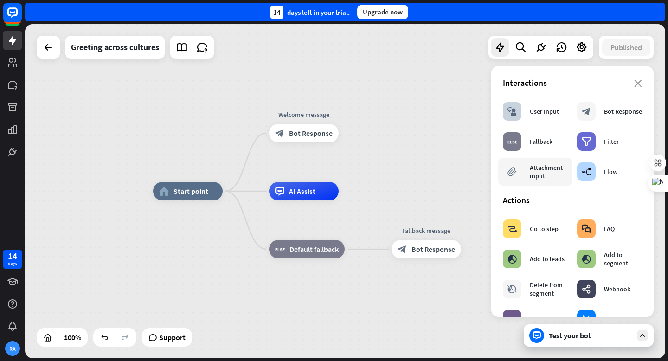
click at [551, 172] on div "Attachment input" at bounding box center [549, 171] width 38 height 17
click at [560, 176] on div "Attachment input" at bounding box center [549, 171] width 38 height 17
click at [532, 167] on div "Attachment input" at bounding box center [549, 171] width 38 height 17
click at [535, 145] on div "Fallback" at bounding box center [541, 141] width 23 height 8
click at [621, 148] on div "filter Filter" at bounding box center [609, 142] width 74 height 28
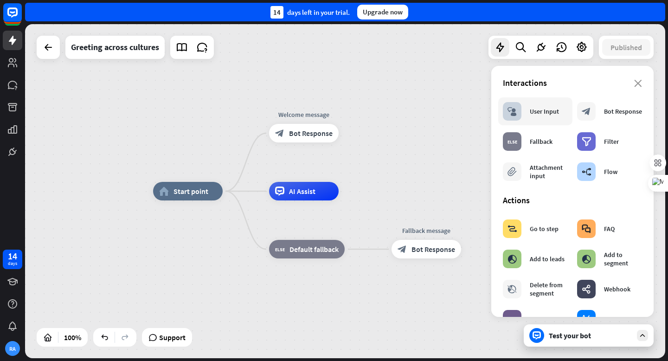
click at [541, 119] on div "block_user_input User Input" at bounding box center [531, 111] width 56 height 19
click at [616, 118] on div "block_bot_response Bot Response" at bounding box center [609, 111] width 65 height 19
click at [638, 86] on icon "close" at bounding box center [638, 83] width 8 height 7
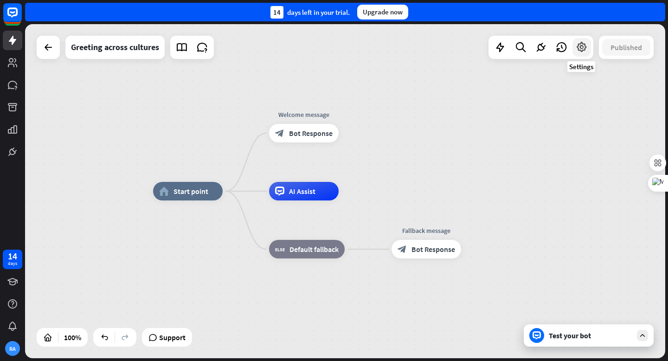
click at [584, 51] on icon at bounding box center [582, 47] width 12 height 12
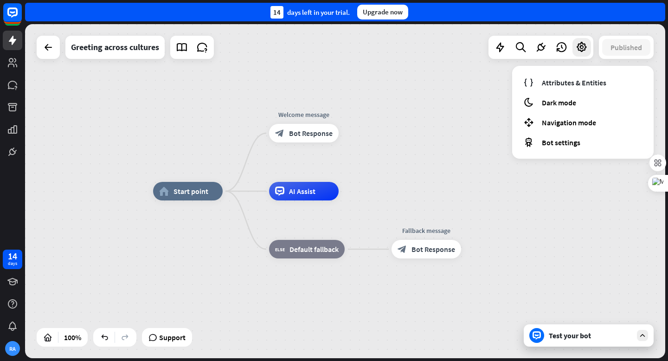
click at [245, 308] on div "home_2 Start point Welcome message block_bot_response Bot Response AI Assist bl…" at bounding box center [473, 358] width 640 height 334
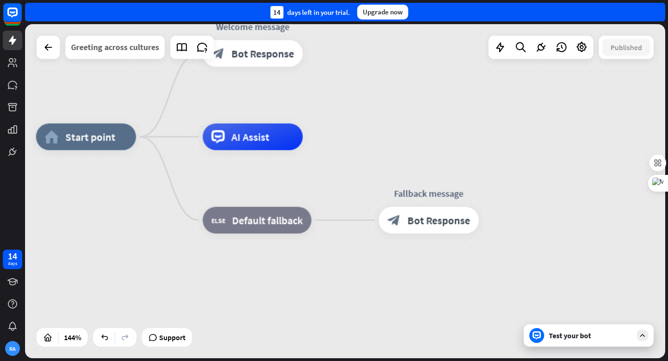
click at [149, 52] on div "Greeting across cultures" at bounding box center [115, 47] width 88 height 23
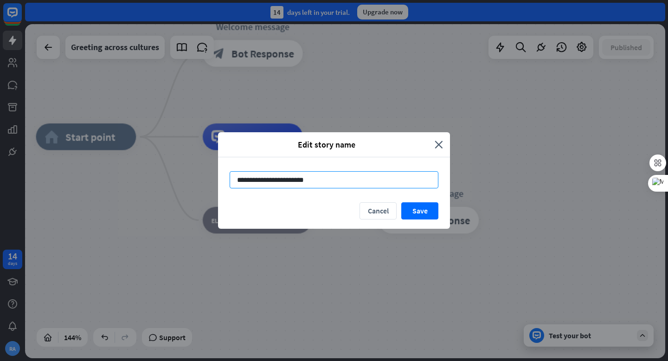
click at [261, 182] on input "**********" at bounding box center [334, 179] width 209 height 17
type input "**********"
click at [423, 214] on button "Save" at bounding box center [419, 210] width 37 height 17
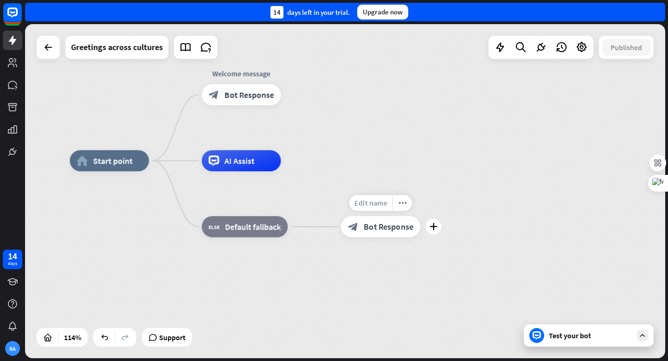
click at [371, 205] on span "Edit name" at bounding box center [370, 202] width 33 height 9
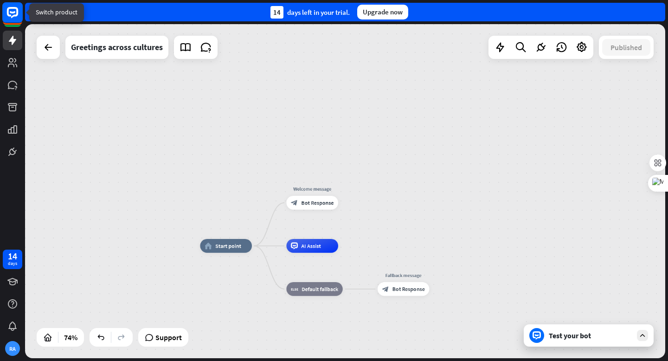
click at [15, 17] on rect at bounding box center [12, 12] width 20 height 20
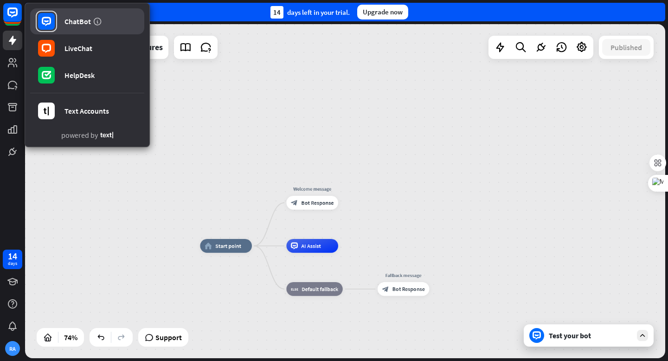
click at [54, 17] on rect at bounding box center [46, 21] width 17 height 17
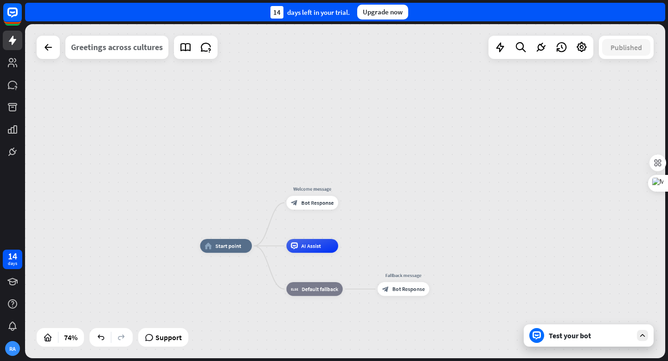
click at [115, 52] on div "Greetings across cultures" at bounding box center [117, 47] width 92 height 23
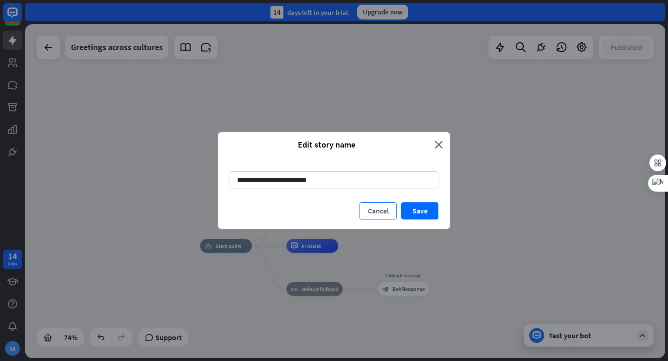
click at [376, 212] on button "Cancel" at bounding box center [377, 210] width 37 height 17
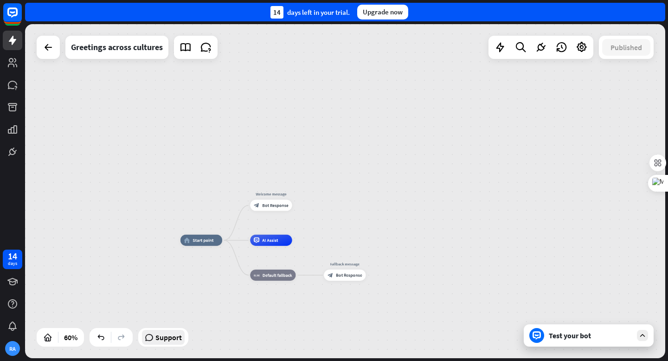
click at [167, 343] on span "Support" at bounding box center [168, 337] width 26 height 15
click at [480, 243] on div "home_2 Start point Welcome message block_bot_response Bot Response AI Assist bl…" at bounding box center [372, 340] width 385 height 201
click at [13, 282] on icon at bounding box center [12, 281] width 11 height 11
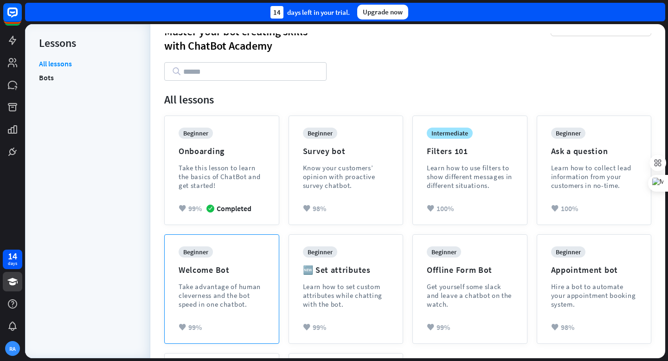
scroll to position [20, 0]
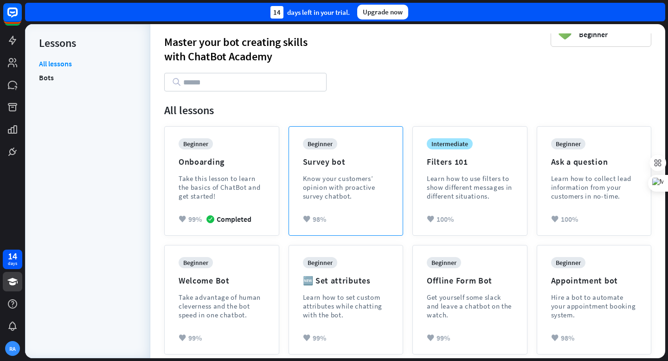
click at [333, 207] on div "beginner Survey bot Know your customers’ opinion with proactive survey chatbot." at bounding box center [346, 176] width 86 height 76
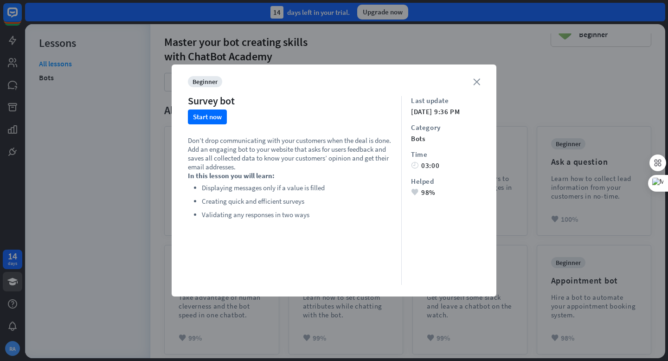
click at [478, 81] on icon "close" at bounding box center [476, 81] width 7 height 7
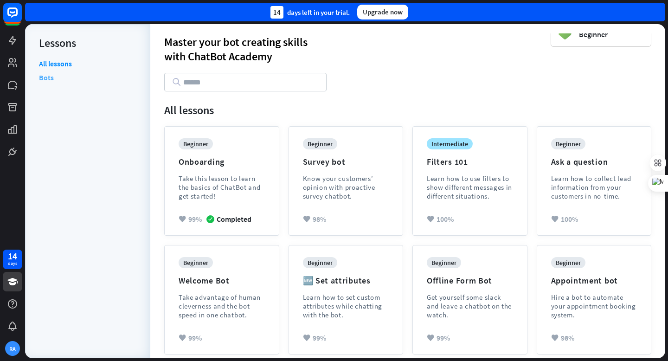
click at [45, 81] on link "Bots" at bounding box center [46, 78] width 15 height 14
click at [45, 80] on link "Bots" at bounding box center [46, 78] width 15 height 14
click at [13, 39] on icon at bounding box center [12, 40] width 7 height 9
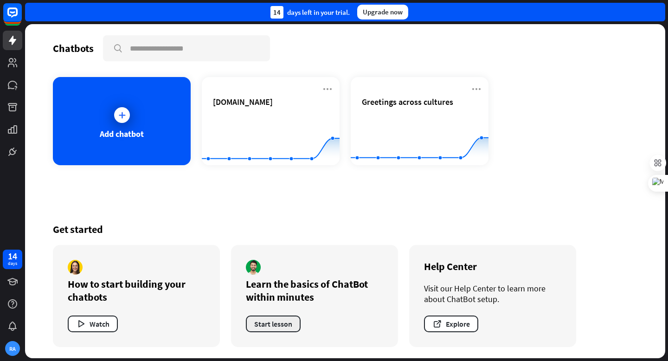
click at [273, 324] on button "Start lesson" at bounding box center [273, 323] width 55 height 17
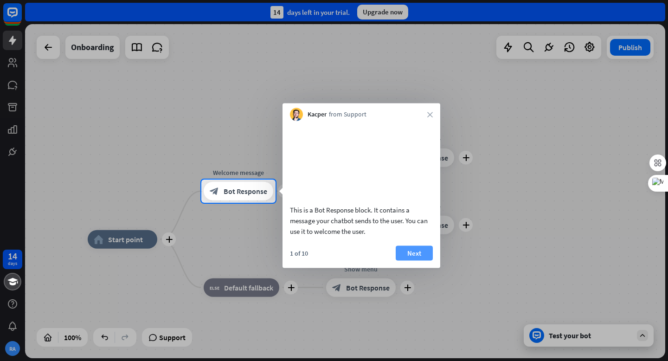
click at [425, 260] on button "Next" at bounding box center [414, 252] width 37 height 15
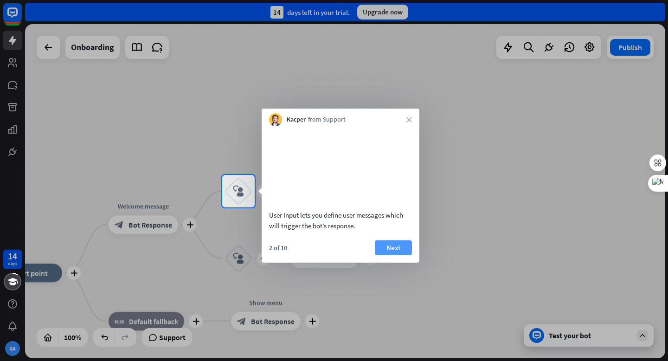
click at [395, 255] on button "Next" at bounding box center [393, 247] width 37 height 15
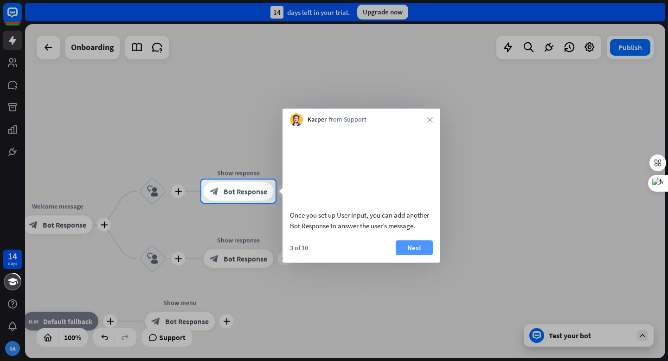
click at [413, 255] on button "Next" at bounding box center [414, 247] width 37 height 15
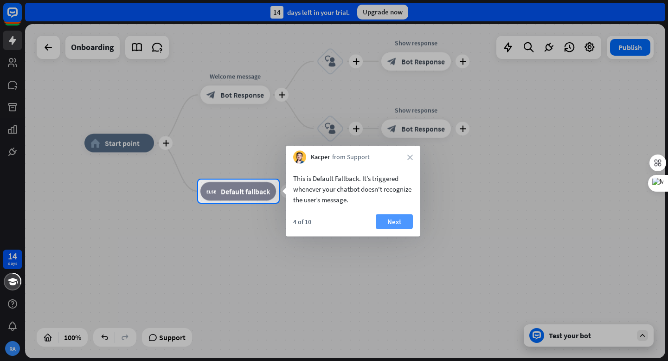
click at [395, 225] on button "Next" at bounding box center [394, 221] width 37 height 15
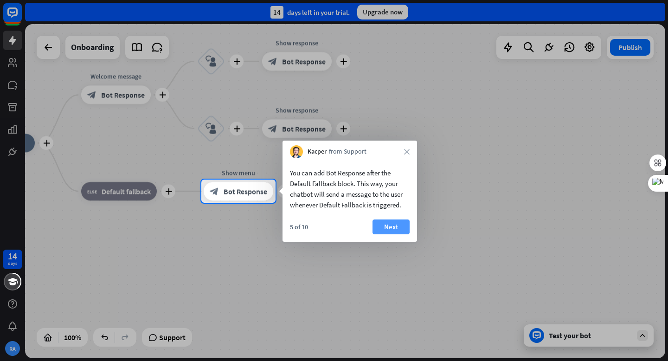
click at [386, 231] on button "Next" at bounding box center [390, 226] width 37 height 15
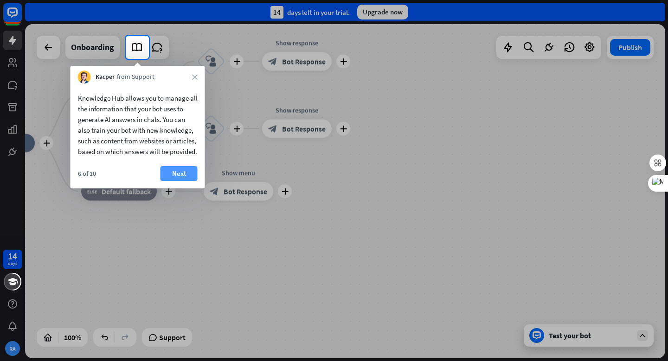
click at [178, 181] on button "Next" at bounding box center [178, 173] width 37 height 15
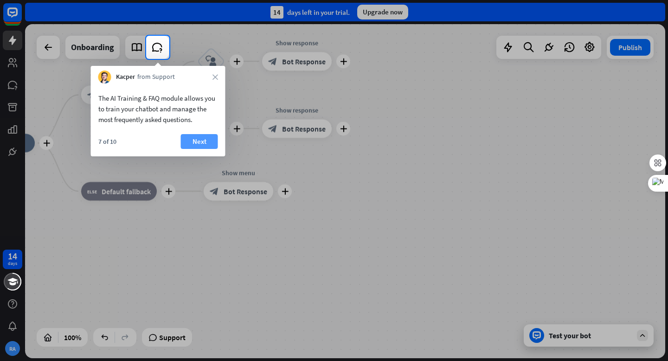
click at [195, 142] on button "Next" at bounding box center [199, 141] width 37 height 15
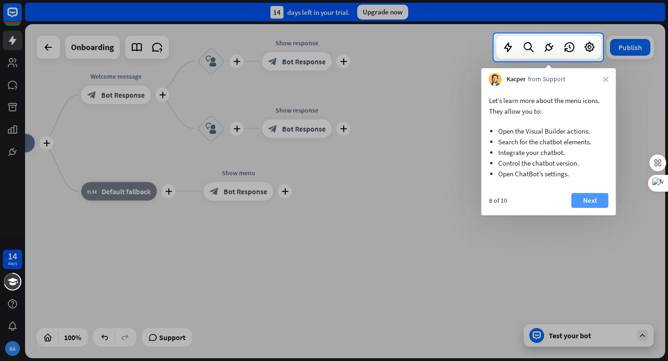
click at [585, 202] on button "Next" at bounding box center [589, 200] width 37 height 15
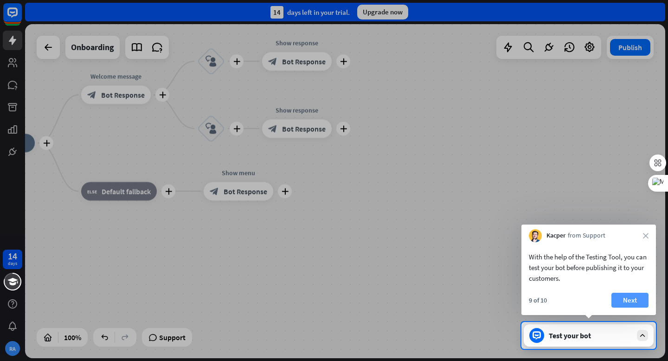
click at [627, 301] on button "Next" at bounding box center [629, 300] width 37 height 15
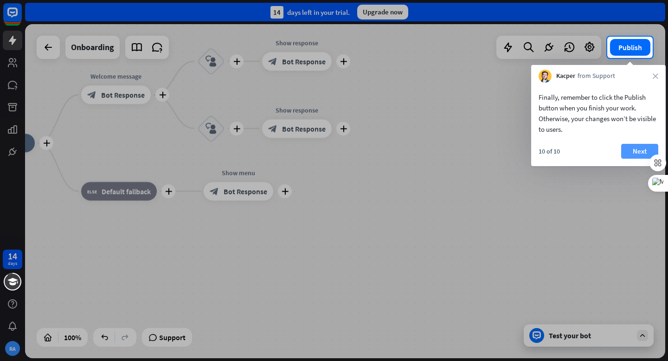
click at [630, 148] on button "Next" at bounding box center [639, 151] width 37 height 15
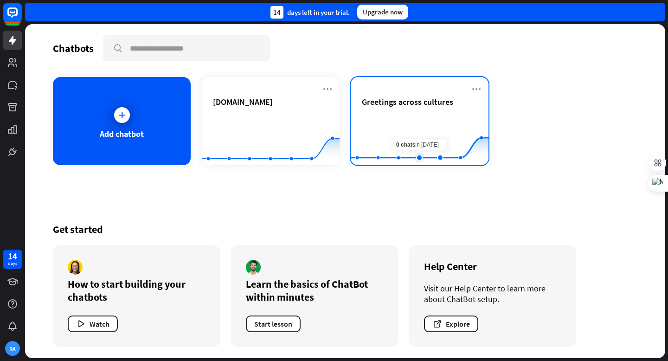
click at [429, 136] on rect at bounding box center [420, 142] width 138 height 58
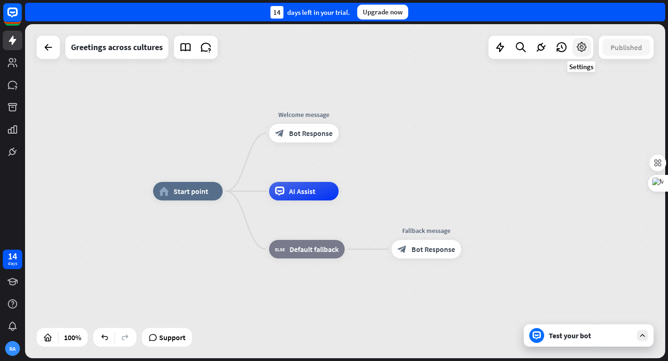
click at [580, 48] on icon at bounding box center [582, 47] width 12 height 12
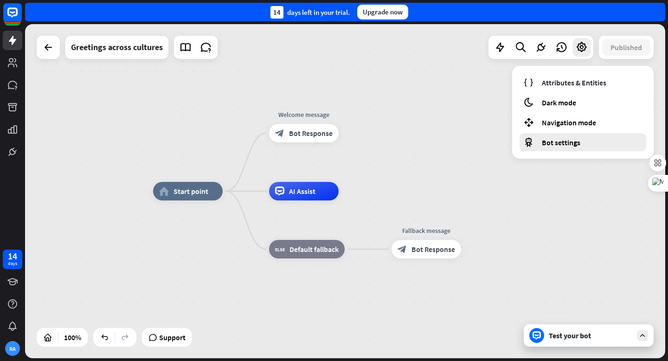
click at [561, 147] on div "Bot settings" at bounding box center [582, 142] width 127 height 18
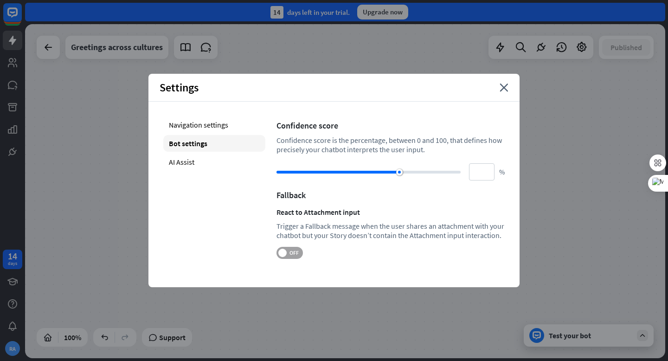
click at [298, 247] on label "OFF" at bounding box center [289, 253] width 26 height 12
click at [506, 90] on icon "close" at bounding box center [504, 87] width 9 height 8
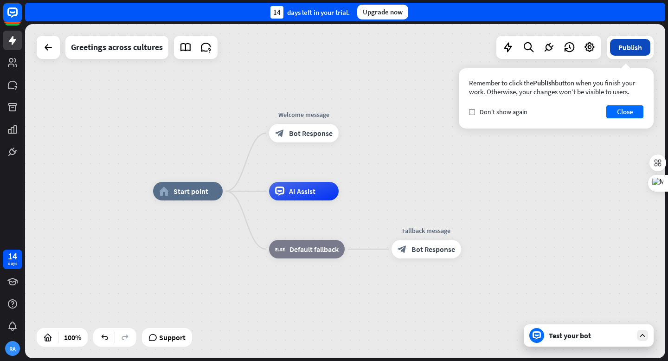
click at [631, 49] on button "Publish" at bounding box center [630, 47] width 40 height 17
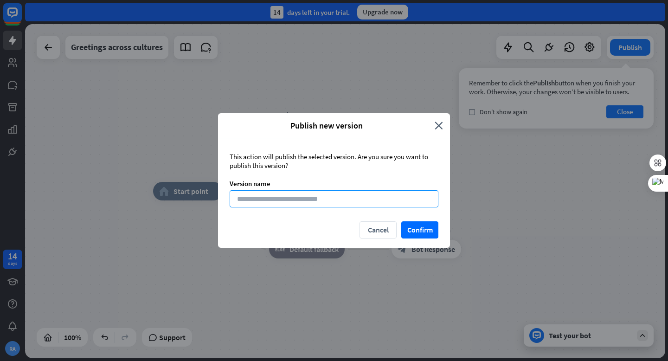
click at [286, 196] on input at bounding box center [334, 198] width 209 height 17
click at [353, 197] on input at bounding box center [334, 198] width 209 height 17
type input "**********"
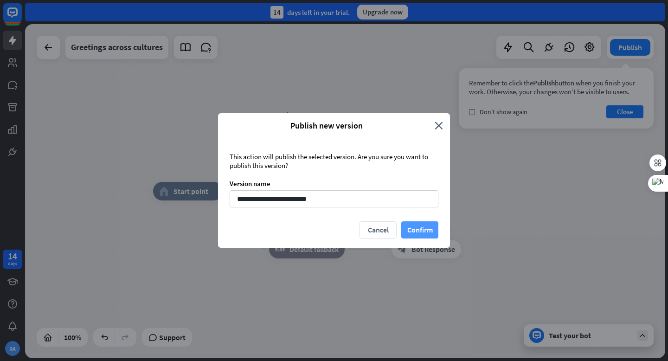
click at [423, 233] on button "Confirm" at bounding box center [419, 229] width 37 height 17
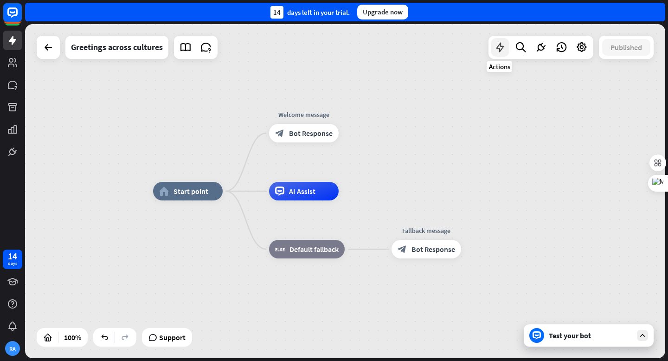
click at [502, 51] on icon at bounding box center [500, 47] width 12 height 12
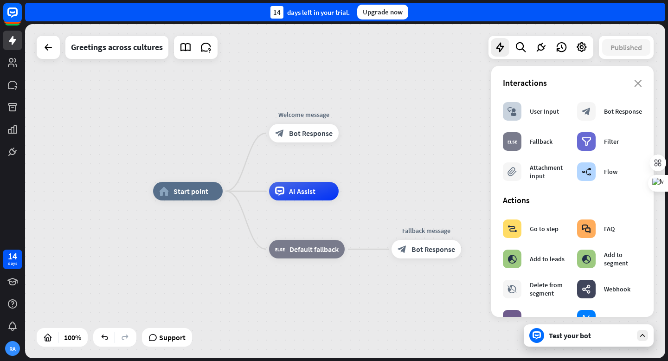
click at [420, 98] on div "home_2 Start point Welcome message block_bot_response Bot Response AI Assist bl…" at bounding box center [345, 191] width 640 height 334
click at [639, 86] on icon "close" at bounding box center [638, 83] width 8 height 7
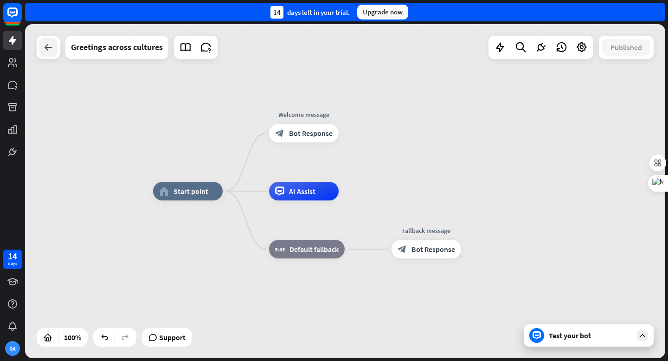
click at [51, 54] on div at bounding box center [48, 47] width 19 height 19
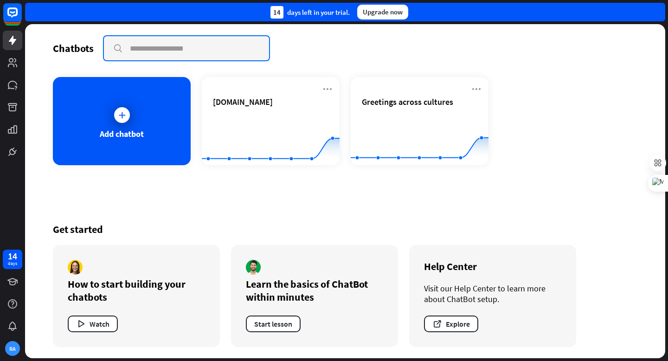
click at [151, 46] on input "text" at bounding box center [186, 48] width 165 height 24
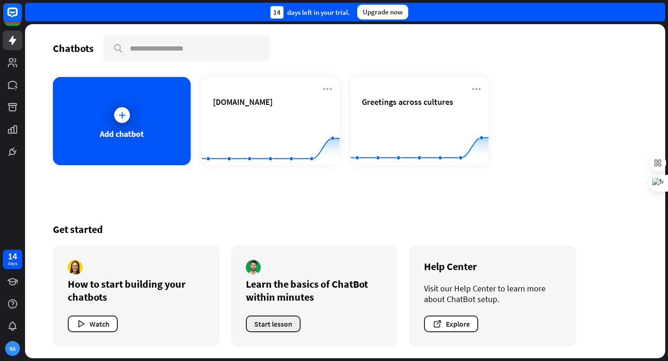
click at [269, 325] on button "Start lesson" at bounding box center [273, 323] width 55 height 17
click at [103, 327] on button "Watch" at bounding box center [93, 323] width 50 height 17
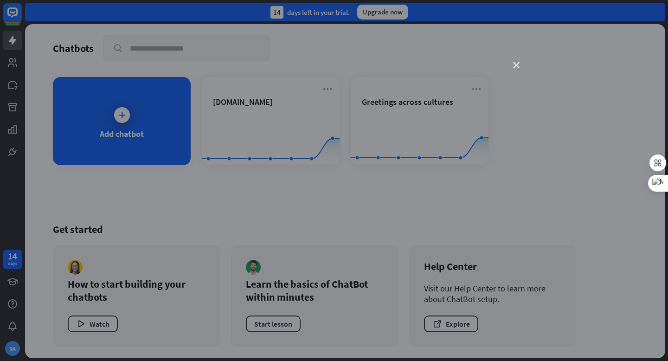
click at [518, 66] on icon "close" at bounding box center [516, 65] width 6 height 6
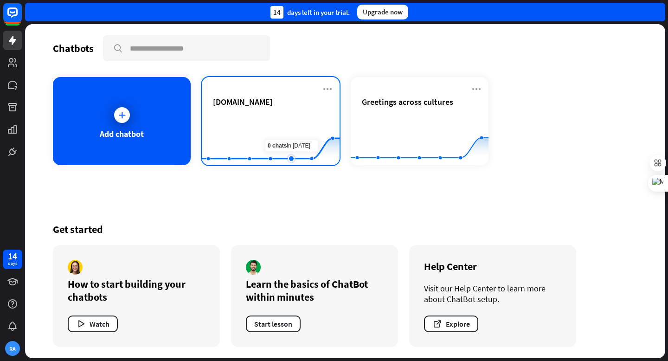
click at [295, 124] on rect at bounding box center [271, 142] width 138 height 58
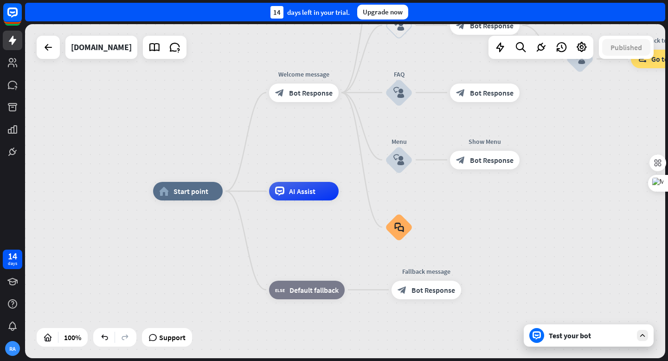
click at [571, 340] on div "Test your bot" at bounding box center [589, 335] width 130 height 22
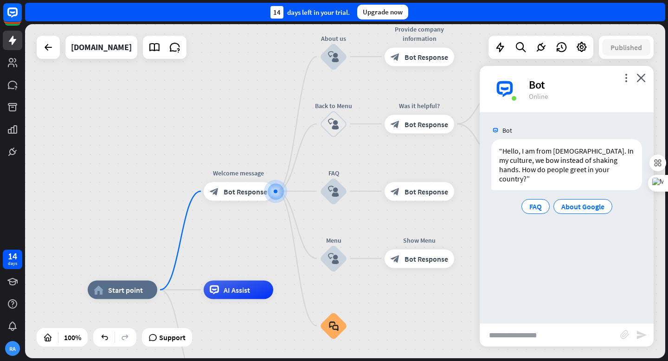
click at [549, 335] on input "text" at bounding box center [550, 334] width 141 height 23
type input "**********"
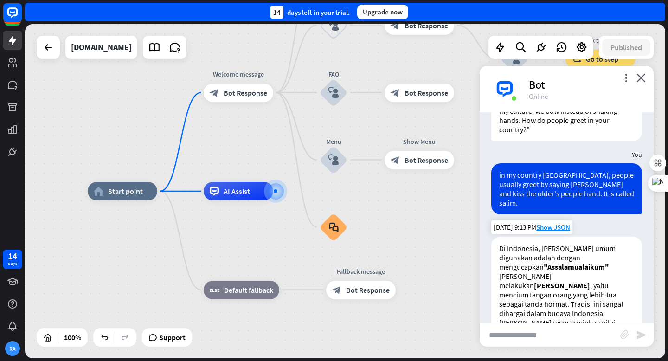
scroll to position [0, 0]
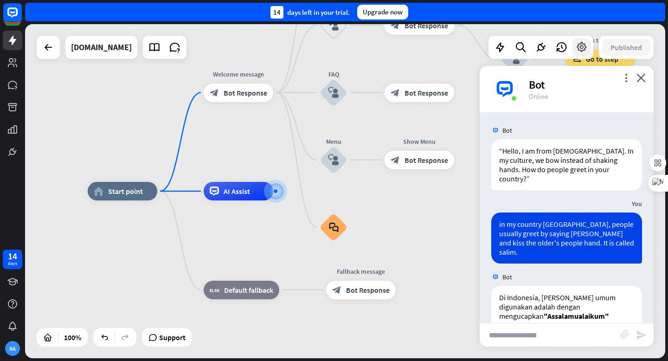
click at [581, 43] on icon at bounding box center [582, 47] width 12 height 12
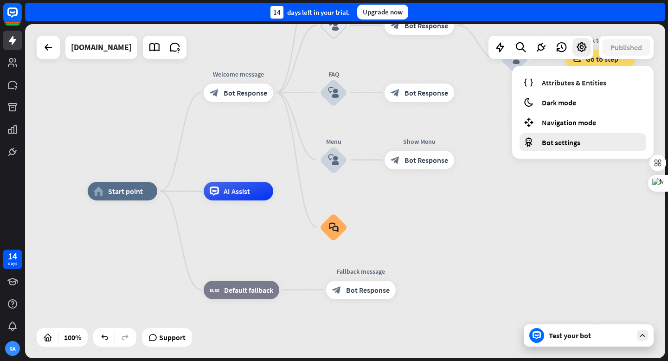
click at [561, 140] on span "Bot settings" at bounding box center [561, 142] width 38 height 9
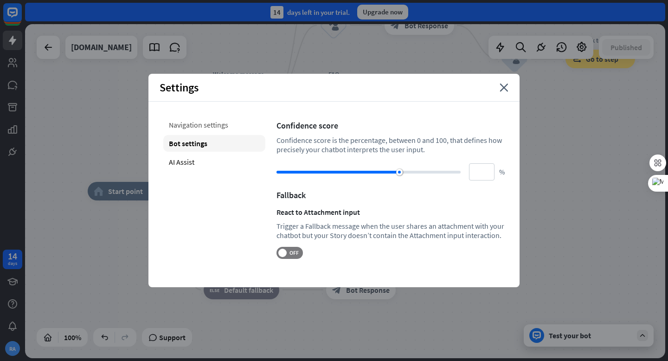
click at [192, 125] on div "Navigation settings" at bounding box center [214, 124] width 102 height 17
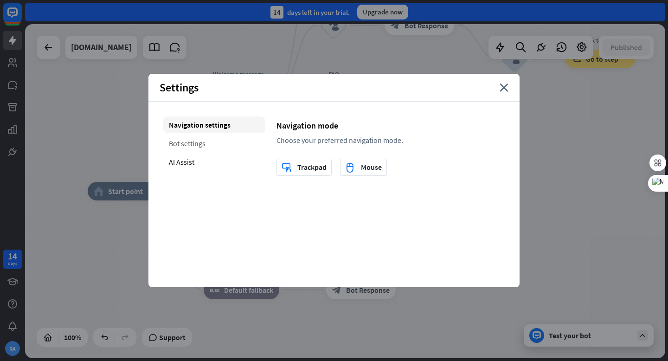
click at [186, 143] on div "Bot settings" at bounding box center [214, 143] width 102 height 17
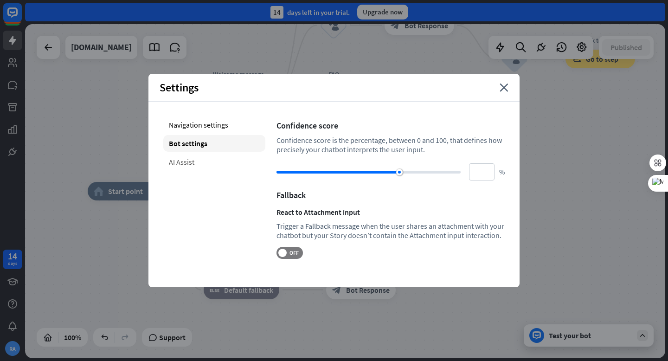
click at [185, 162] on div "AI Assist" at bounding box center [214, 162] width 102 height 17
type input "**"
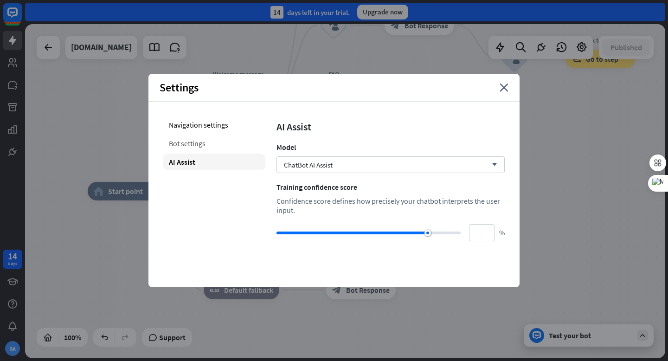
click at [184, 143] on div "Bot settings" at bounding box center [214, 143] width 102 height 17
type input "**"
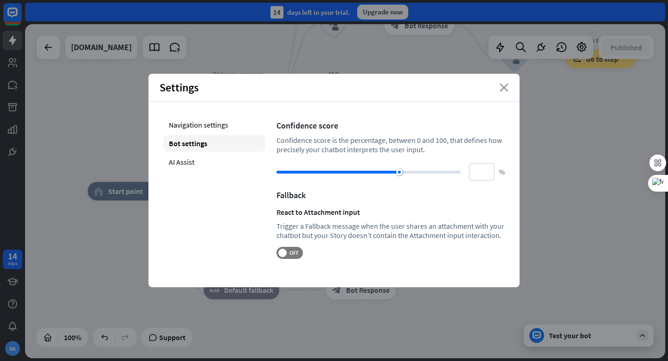
click at [504, 91] on icon "close" at bounding box center [504, 87] width 9 height 8
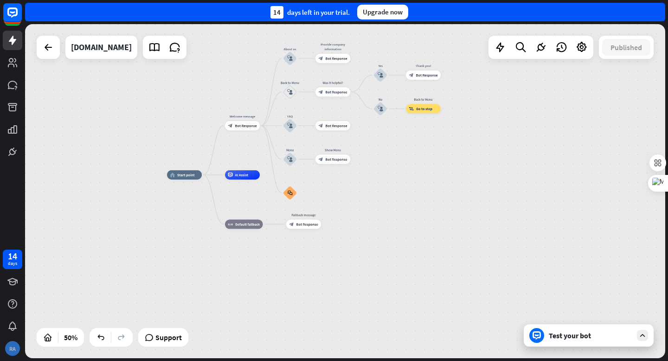
click at [12, 349] on div "RA" at bounding box center [12, 348] width 15 height 15
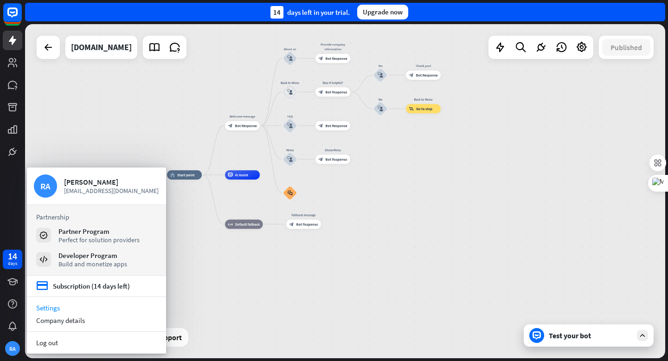
click at [51, 307] on link "Settings" at bounding box center [96, 307] width 139 height 13
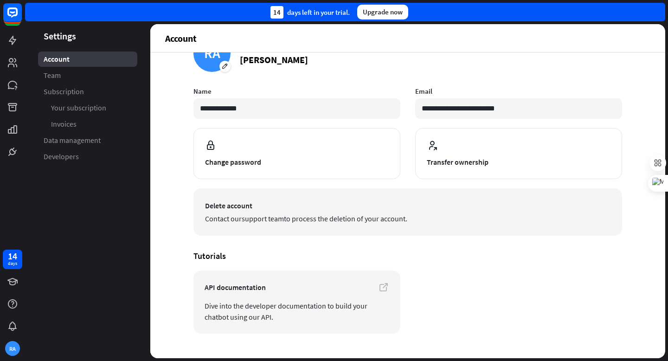
scroll to position [40, 0]
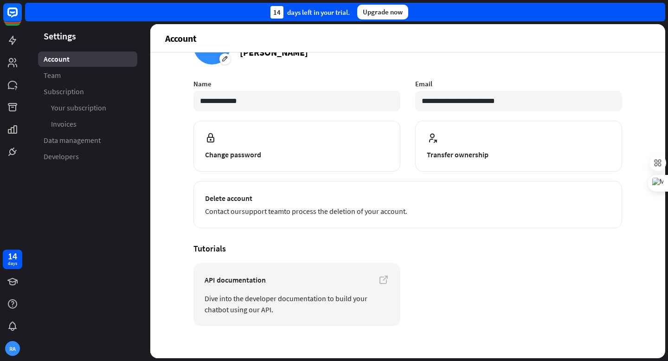
click at [62, 58] on span "Account" at bounding box center [57, 59] width 26 height 10
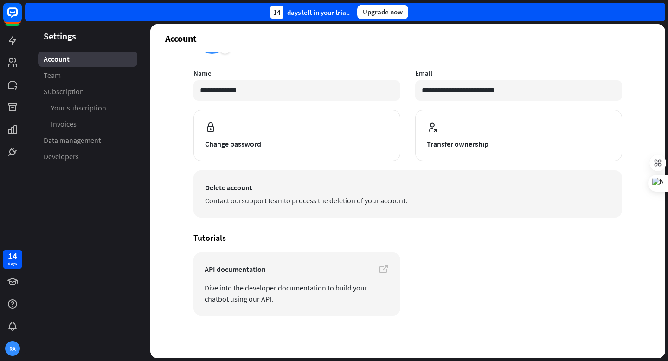
scroll to position [0, 0]
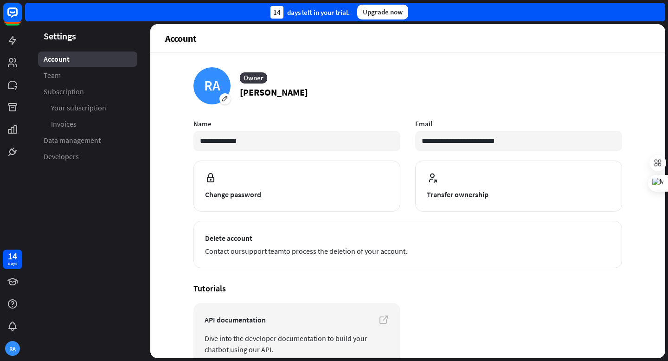
click at [382, 95] on article "RA Owner Ratna Andhika" at bounding box center [407, 85] width 429 height 37
click at [548, 330] on article "API documentation Dive into the developer documentation to build your chatbot u…" at bounding box center [407, 334] width 429 height 63
click at [63, 144] on span "Data management" at bounding box center [72, 140] width 57 height 10
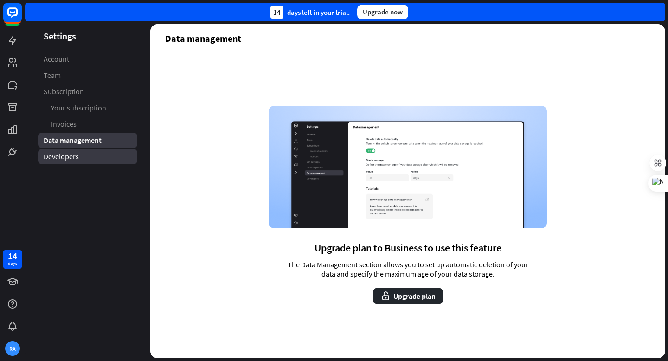
click at [61, 160] on span "Developers" at bounding box center [61, 157] width 35 height 10
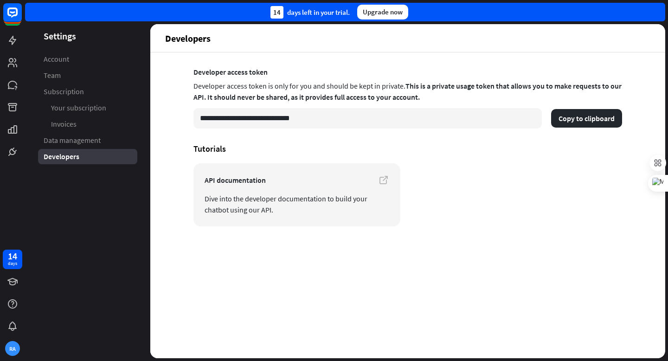
click at [104, 280] on aside "Settings Account Team Subscription Your subscription Invoices Data management D…" at bounding box center [87, 191] width 125 height 334
click at [17, 86] on icon at bounding box center [12, 84] width 11 height 11
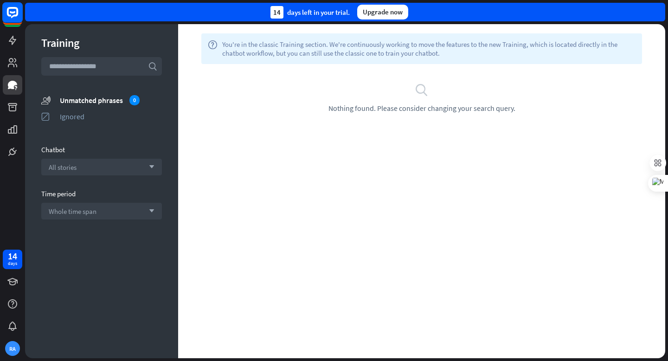
click at [11, 17] on icon at bounding box center [12, 12] width 11 height 11
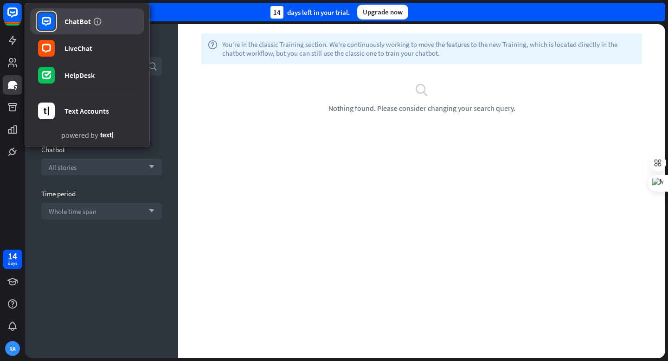
click at [47, 23] on rect at bounding box center [46, 21] width 17 height 17
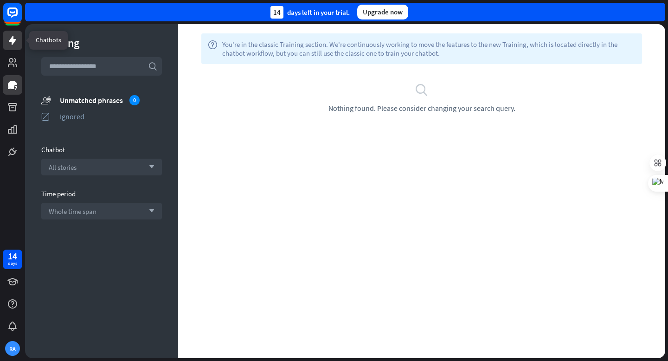
click at [14, 39] on icon at bounding box center [12, 40] width 7 height 9
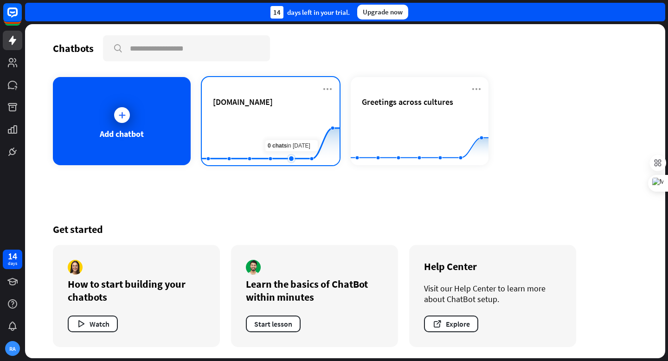
click at [288, 139] on rect at bounding box center [271, 142] width 138 height 58
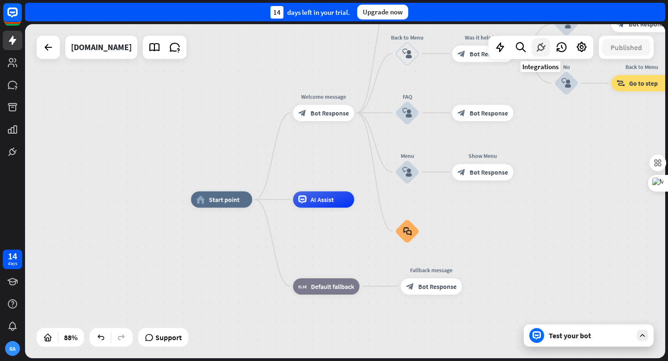
click at [540, 48] on icon at bounding box center [541, 47] width 12 height 12
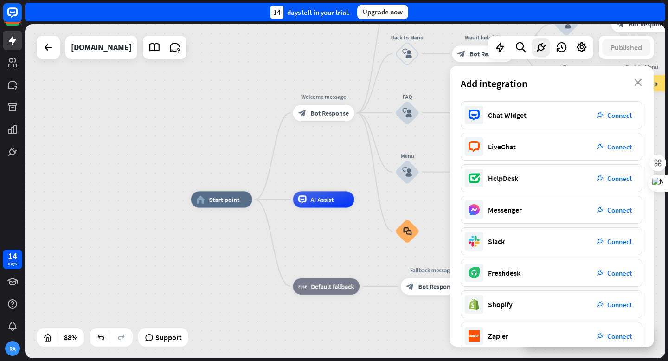
click at [351, 324] on div "home_2 Start point Welcome message block_bot_response Bot Response About us blo…" at bounding box center [472, 346] width 563 height 294
click at [582, 47] on icon at bounding box center [582, 47] width 12 height 12
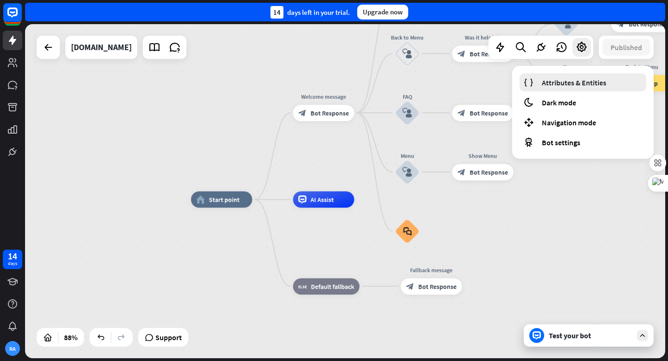
click at [568, 81] on span "Attributes & Entities" at bounding box center [574, 82] width 64 height 9
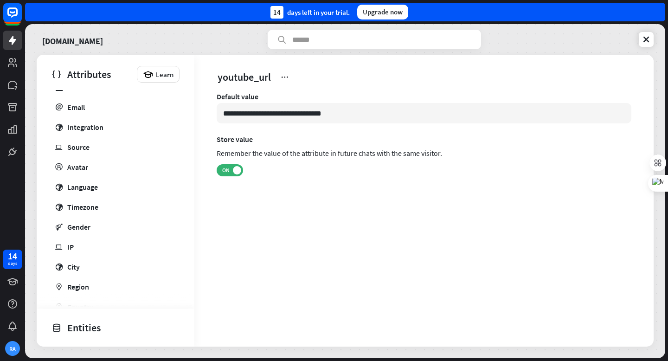
scroll to position [284, 0]
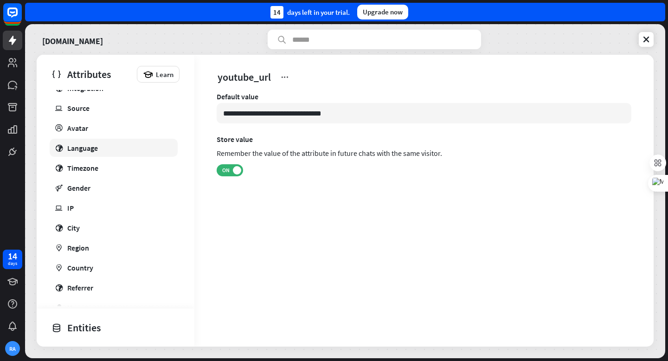
click at [85, 149] on div "Language" at bounding box center [82, 147] width 31 height 9
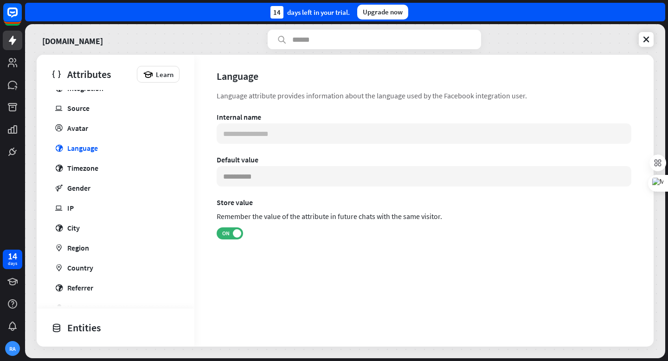
click at [307, 97] on div "Language attribute provides information about the language used by the Facebook…" at bounding box center [424, 95] width 415 height 11
click at [311, 256] on div "**********" at bounding box center [424, 188] width 415 height 152
click at [246, 97] on div "Language attribute provides information about the language used by the Facebook…" at bounding box center [424, 95] width 415 height 11
click at [167, 76] on span "Learn" at bounding box center [165, 74] width 18 height 9
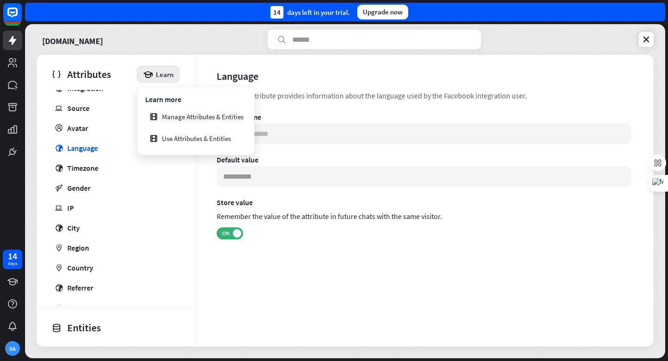
click at [182, 265] on div "Default user Name email Email globe Integration ip Source profile Avatar globe …" at bounding box center [116, 178] width 158 height 318
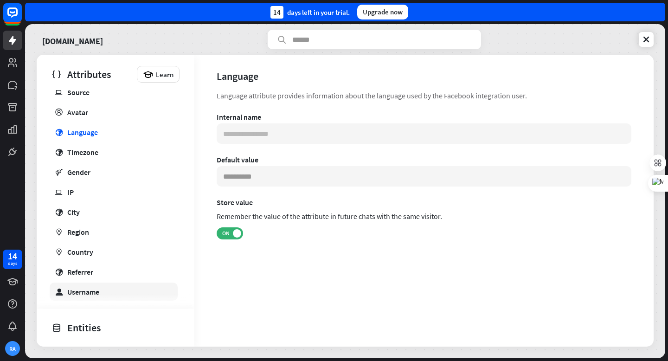
scroll to position [301, 0]
click at [92, 209] on link "globe City" at bounding box center [114, 211] width 128 height 18
click at [244, 94] on div "City attribute contains the name of the city approximately based on the user's …" at bounding box center [424, 95] width 415 height 11
click at [212, 85] on div "**********" at bounding box center [423, 201] width 459 height 292
click at [227, 83] on div "**********" at bounding box center [423, 201] width 459 height 292
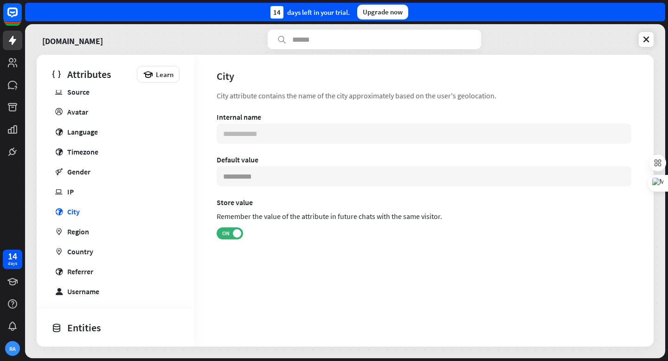
click at [227, 90] on div "City attribute contains the name of the city approximately based on the user's …" at bounding box center [424, 95] width 415 height 11
click at [84, 271] on div "Referrer" at bounding box center [80, 271] width 26 height 9
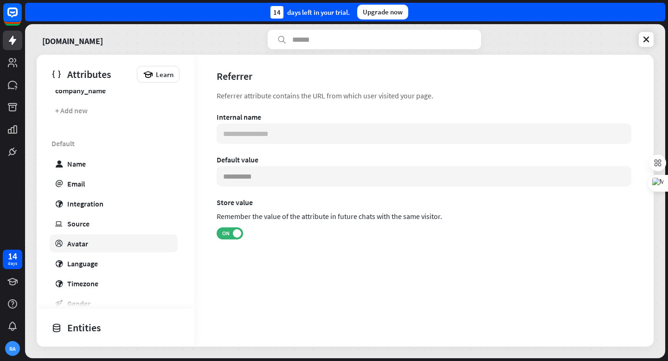
scroll to position [160, 0]
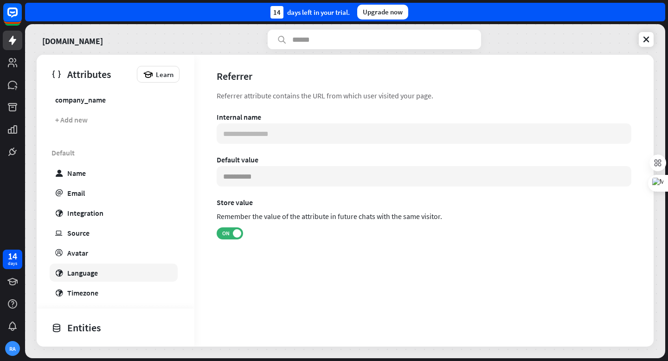
click at [73, 275] on div "Language" at bounding box center [82, 272] width 31 height 9
type input "**********"
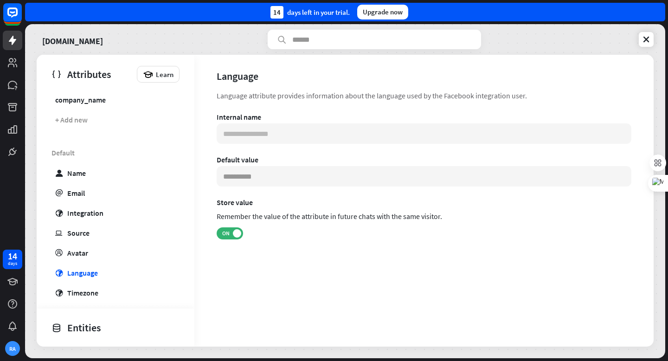
click at [312, 96] on div "Language attribute provides information about the language used by the Facebook…" at bounding box center [424, 95] width 415 height 11
click at [358, 193] on div "**********" at bounding box center [424, 188] width 415 height 152
click at [361, 180] on input at bounding box center [424, 176] width 415 height 20
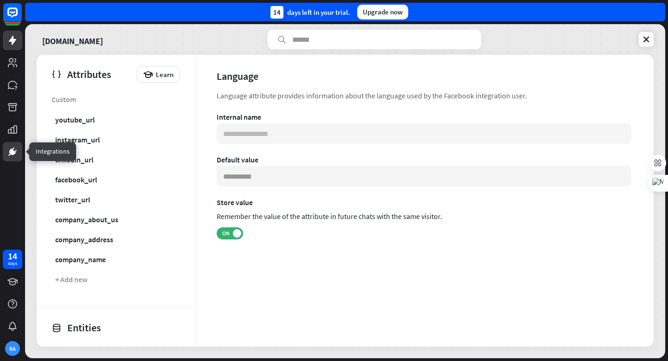
click at [15, 150] on icon at bounding box center [12, 151] width 11 height 11
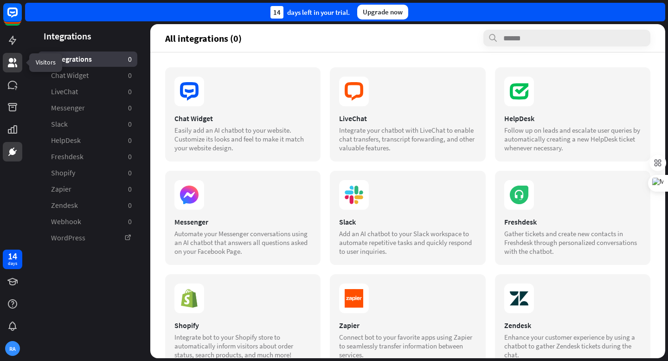
click at [13, 65] on icon at bounding box center [12, 62] width 9 height 9
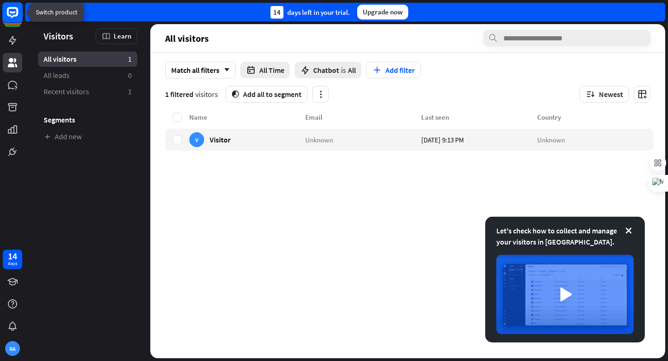
click at [14, 13] on rect at bounding box center [12, 12] width 20 height 20
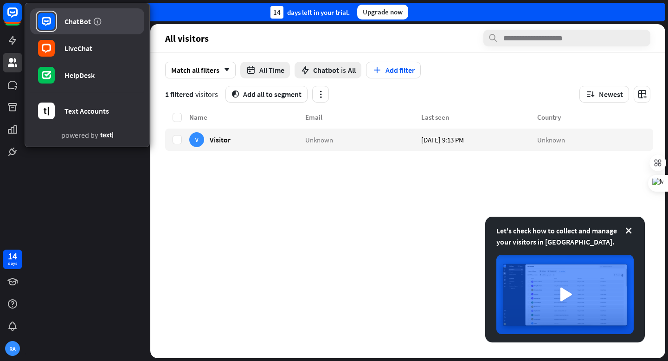
click at [57, 25] on div at bounding box center [46, 21] width 21 height 21
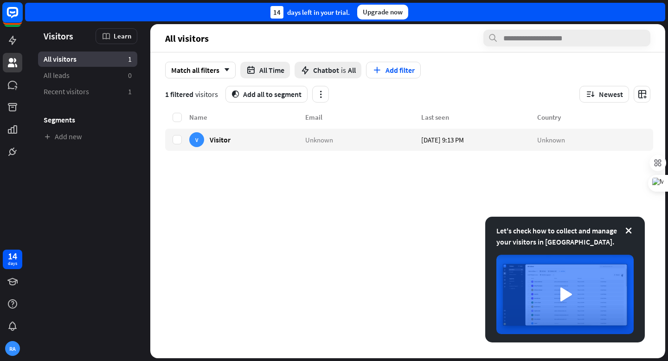
click at [9, 9] on rect at bounding box center [12, 12] width 20 height 20
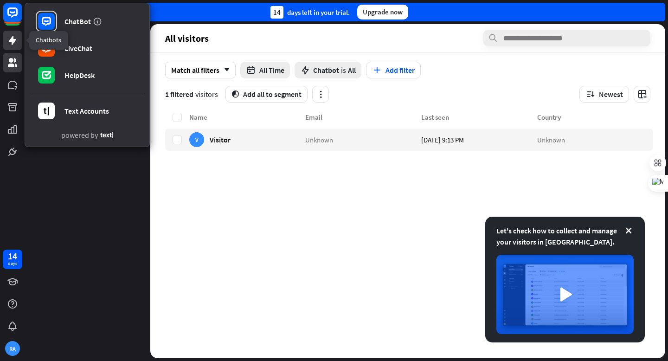
click at [15, 38] on icon at bounding box center [12, 40] width 11 height 11
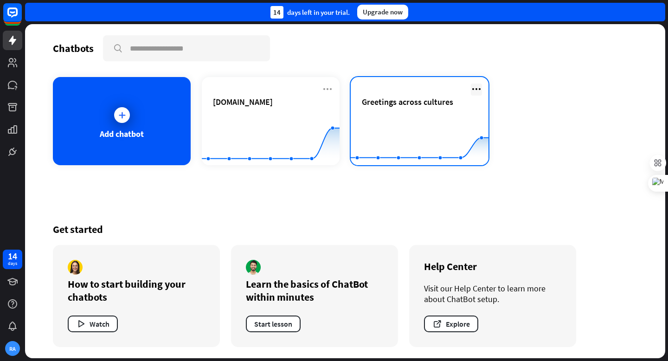
click at [476, 90] on icon at bounding box center [476, 88] width 11 height 11
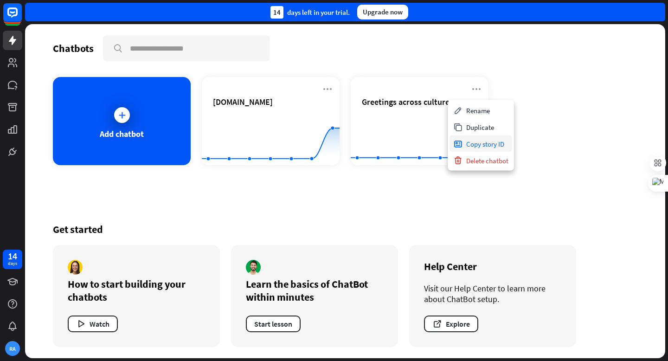
click at [492, 144] on div "Copy story ID" at bounding box center [480, 143] width 63 height 17
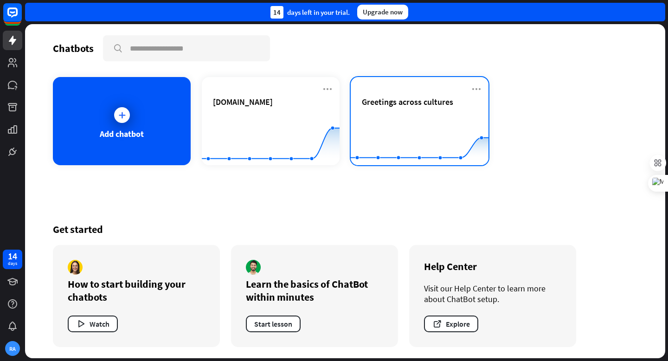
click at [409, 116] on rect at bounding box center [420, 142] width 138 height 58
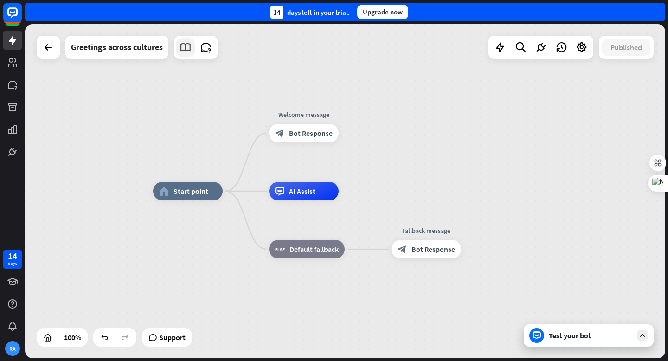
click at [187, 48] on icon at bounding box center [185, 47] width 12 height 12
click at [110, 49] on div "Greetings across cultures" at bounding box center [117, 47] width 92 height 23
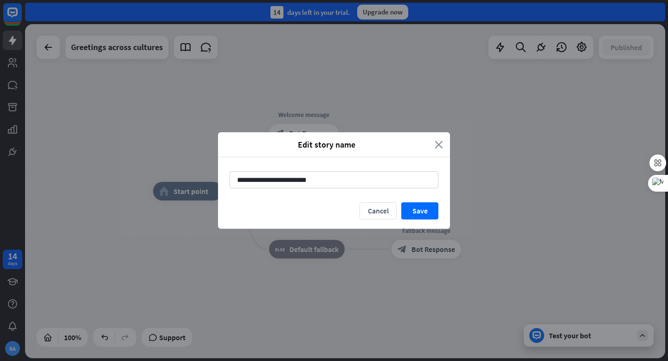
click at [442, 147] on icon "close" at bounding box center [439, 144] width 8 height 11
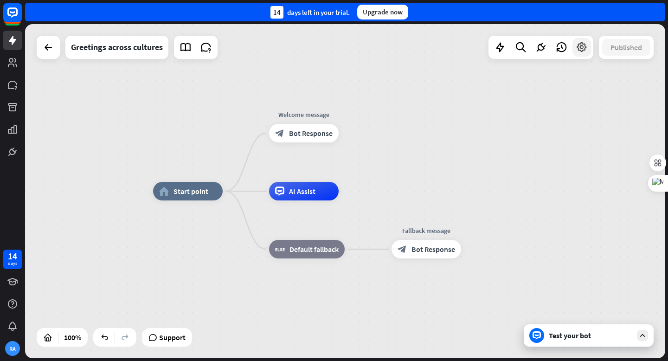
click at [579, 51] on icon at bounding box center [582, 47] width 12 height 12
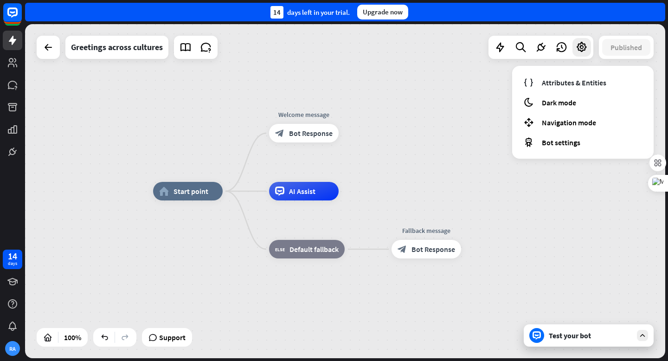
click at [398, 302] on div "home_2 Start point Welcome message block_bot_response Bot Response AI Assist bl…" at bounding box center [473, 358] width 640 height 334
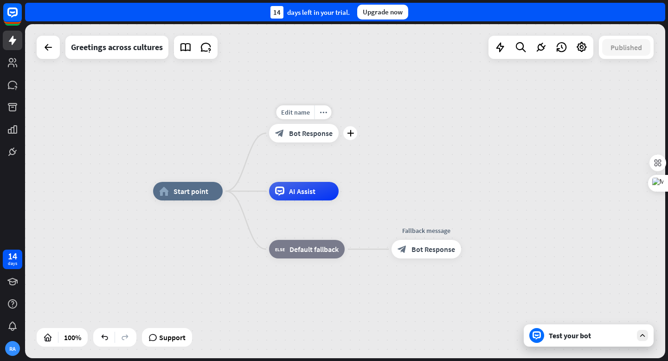
click at [307, 135] on span "Bot Response" at bounding box center [311, 132] width 44 height 9
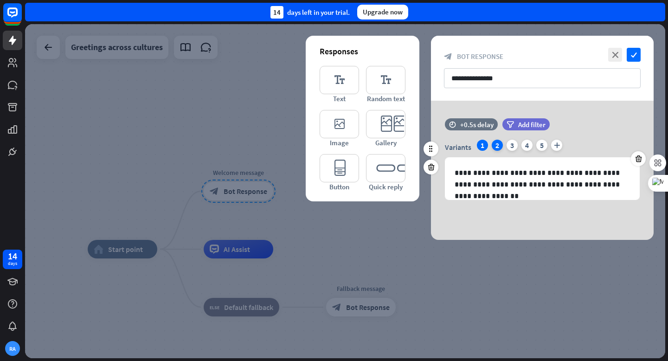
click at [498, 147] on div "2" at bounding box center [497, 145] width 11 height 11
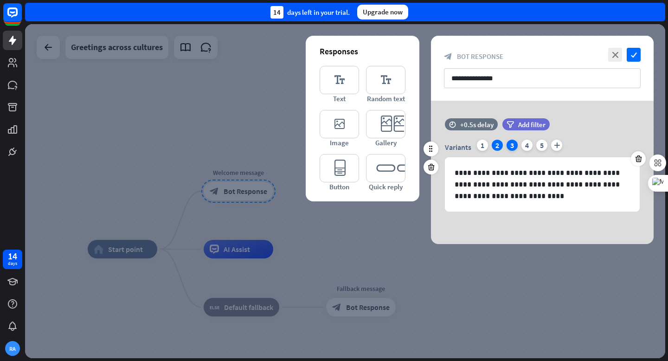
click at [513, 147] on div "3" at bounding box center [511, 145] width 11 height 11
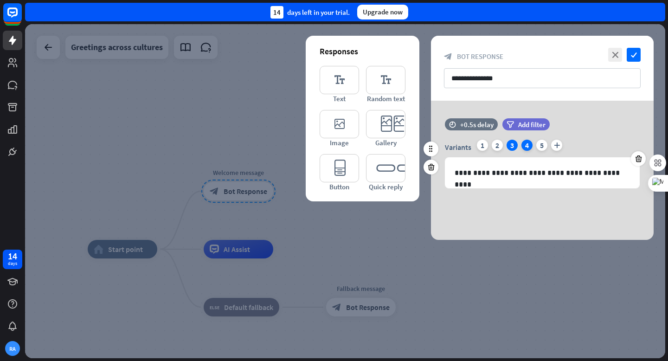
click at [526, 147] on div "4" at bounding box center [526, 145] width 11 height 11
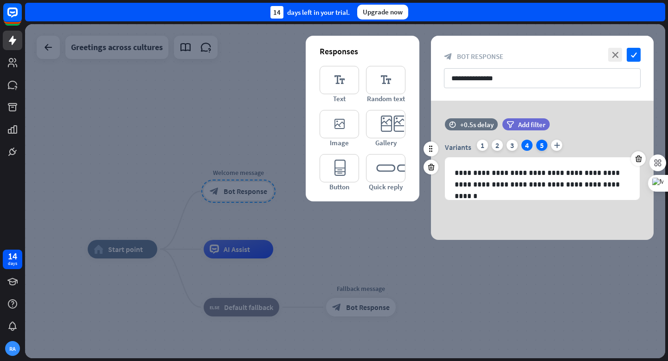
click at [544, 148] on div "5" at bounding box center [541, 145] width 11 height 11
click at [483, 145] on div "1" at bounding box center [482, 145] width 11 height 11
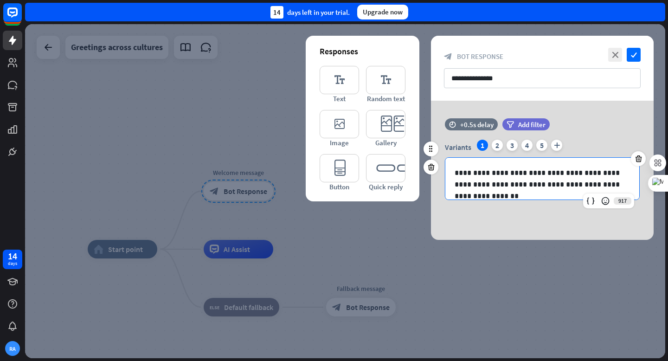
click at [504, 194] on div "**********" at bounding box center [542, 179] width 194 height 42
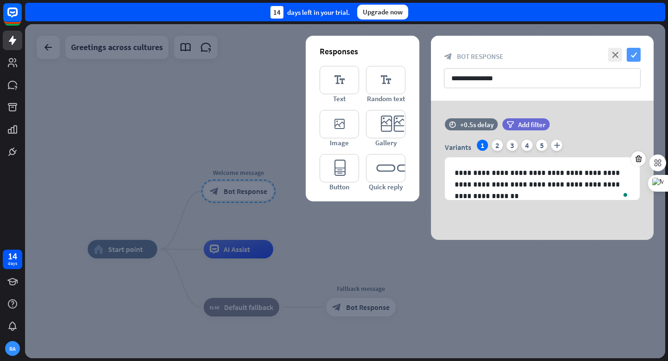
click at [636, 55] on icon "check" at bounding box center [634, 55] width 14 height 14
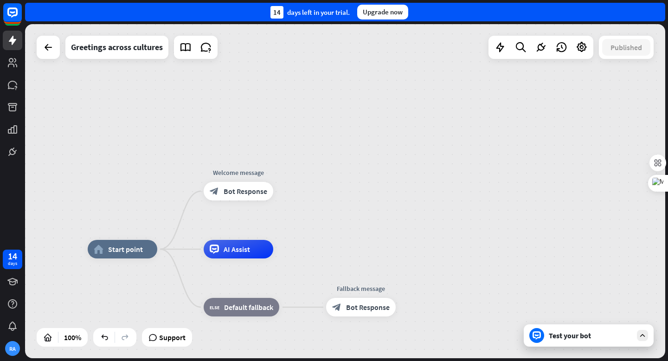
click at [601, 338] on div "Test your bot" at bounding box center [590, 335] width 83 height 9
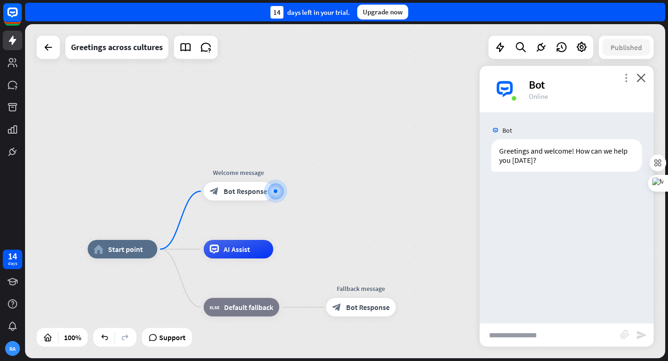
click at [624, 77] on icon "more_vert" at bounding box center [626, 77] width 9 height 9
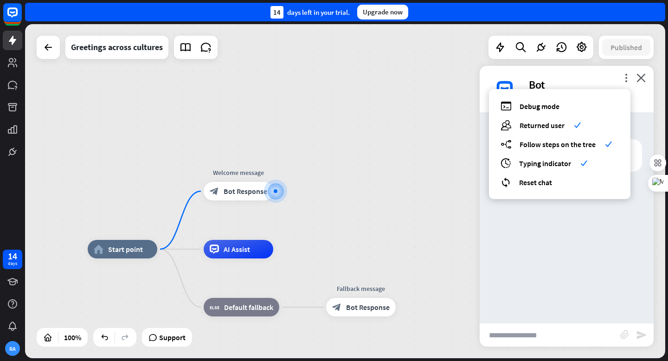
click at [429, 203] on div "home_2 Start point Welcome message block_bot_response Bot Response AI Assist bl…" at bounding box center [345, 191] width 640 height 334
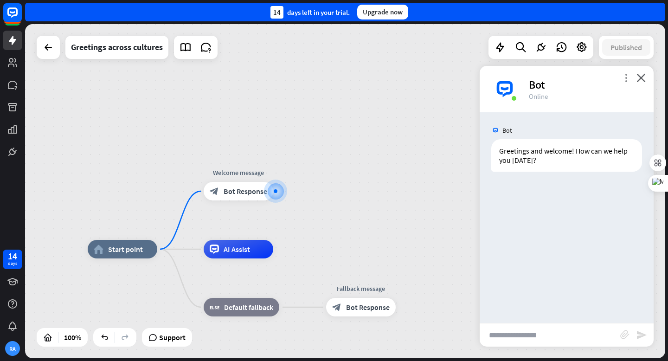
click at [626, 74] on icon "more_vert" at bounding box center [626, 77] width 9 height 9
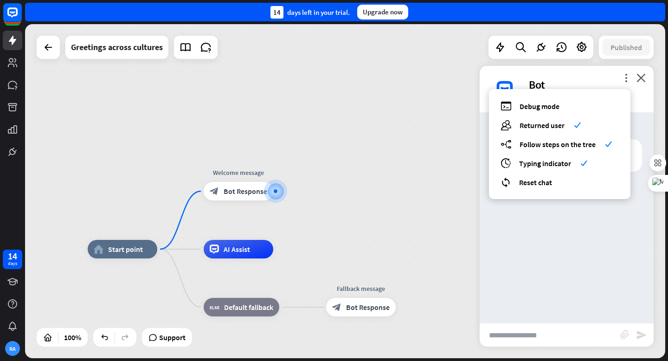
click at [433, 203] on div "home_2 Start point Welcome message block_bot_response Bot Response AI Assist bl…" at bounding box center [345, 191] width 640 height 334
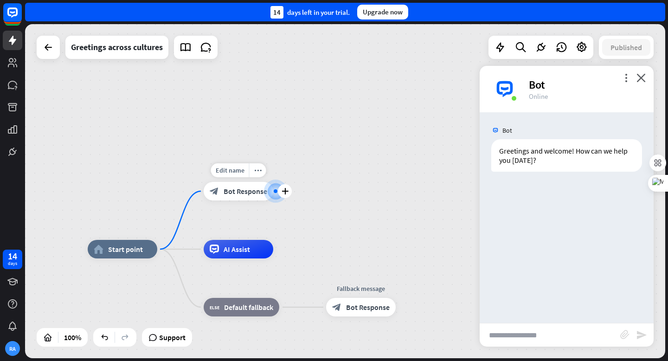
click at [233, 192] on span "Bot Response" at bounding box center [246, 190] width 44 height 9
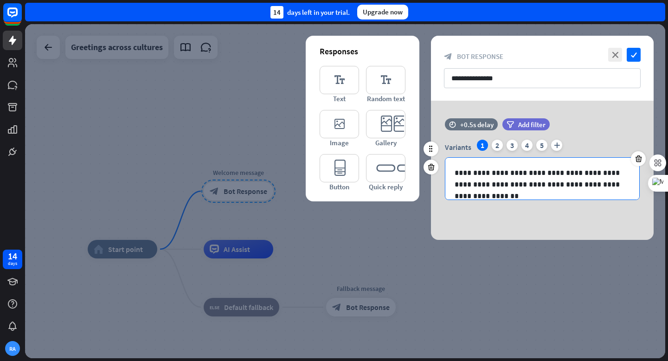
click at [518, 176] on p "**********" at bounding box center [542, 178] width 175 height 23
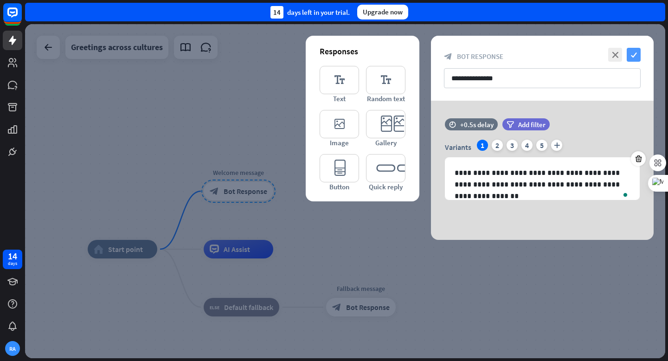
click at [637, 55] on icon "check" at bounding box center [634, 55] width 14 height 14
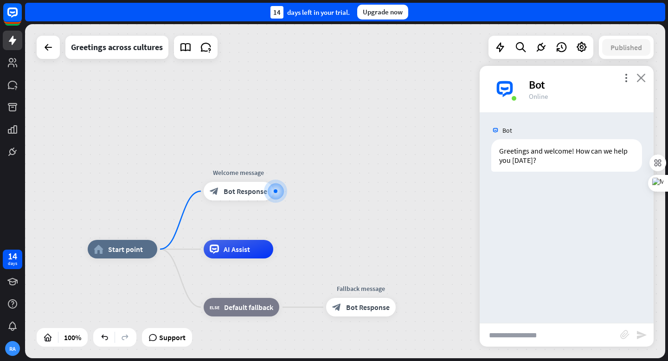
click at [642, 80] on icon "close" at bounding box center [640, 77] width 9 height 9
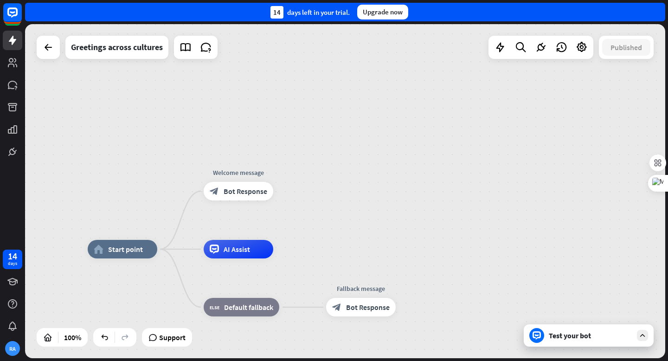
click at [582, 331] on div "Test your bot" at bounding box center [590, 335] width 83 height 9
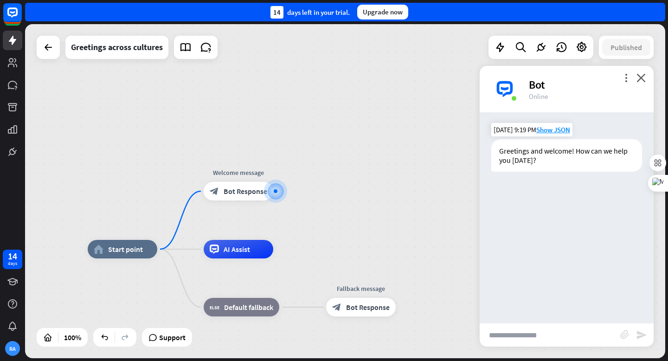
click at [563, 165] on div "Greetings and welcome! How can we help you [DATE]?" at bounding box center [566, 155] width 151 height 32
click at [519, 133] on div "[DATE] 9:19 PM Show JSON" at bounding box center [531, 129] width 81 height 13
click at [538, 87] on div "Bot" at bounding box center [586, 84] width 114 height 14
click at [626, 78] on icon "more_vert" at bounding box center [626, 77] width 9 height 9
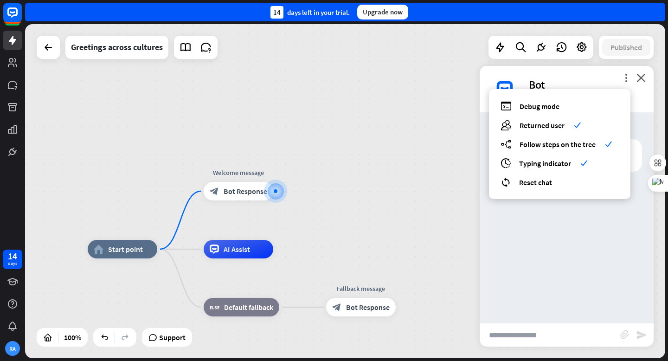
click at [429, 228] on div "home_2 Start point Welcome message block_bot_response Bot Response AI Assist bl…" at bounding box center [345, 191] width 640 height 334
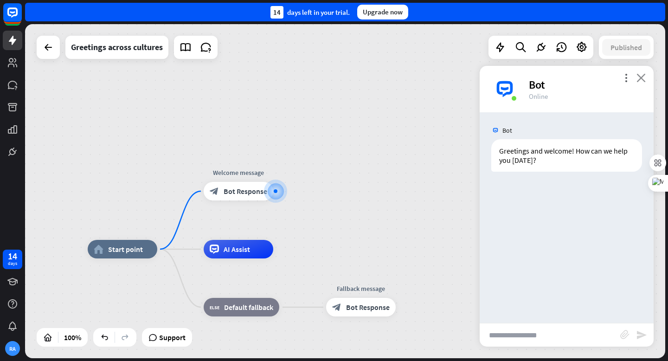
click at [643, 81] on icon "close" at bounding box center [640, 77] width 9 height 9
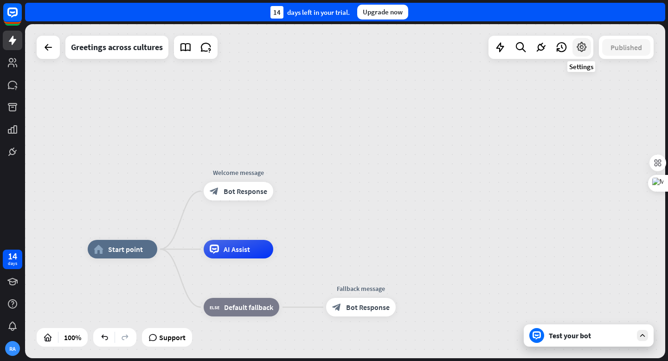
click at [584, 51] on icon at bounding box center [582, 47] width 12 height 12
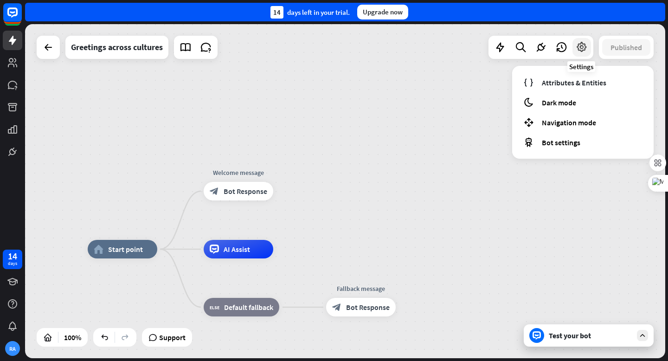
click at [584, 51] on icon at bounding box center [582, 47] width 12 height 12
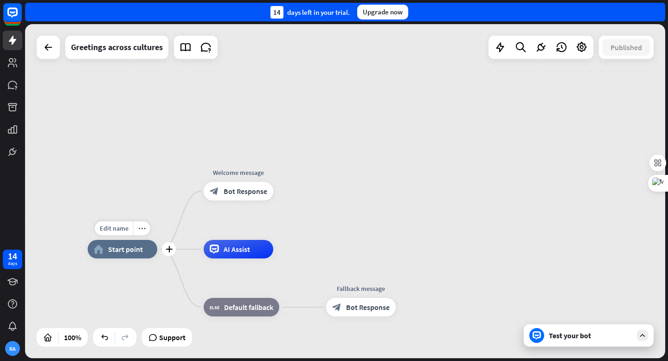
click at [128, 252] on span "Start point" at bounding box center [125, 248] width 35 height 9
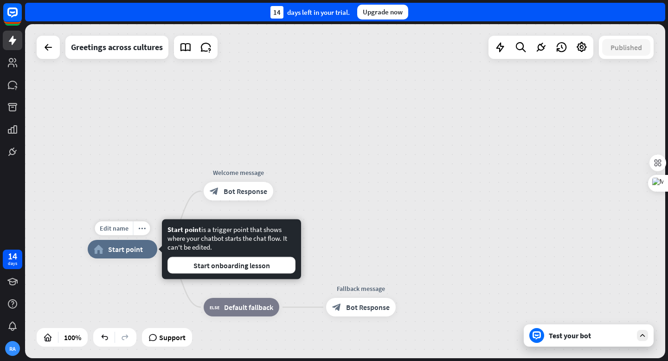
click at [141, 253] on span "Start point" at bounding box center [125, 248] width 35 height 9
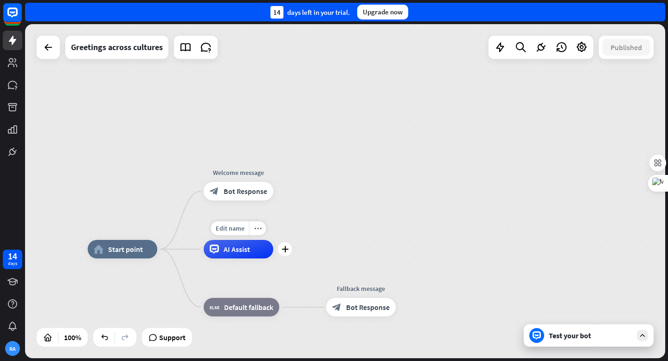
click at [231, 255] on div "AI Assist" at bounding box center [239, 249] width 70 height 19
click at [228, 194] on span "Bot Response" at bounding box center [246, 190] width 44 height 9
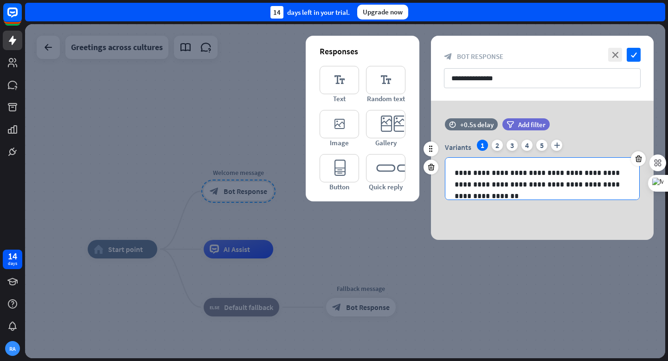
click at [506, 186] on p "**********" at bounding box center [542, 178] width 175 height 23
click at [625, 183] on p "**********" at bounding box center [542, 178] width 175 height 23
click at [564, 187] on p "**********" at bounding box center [542, 178] width 175 height 23
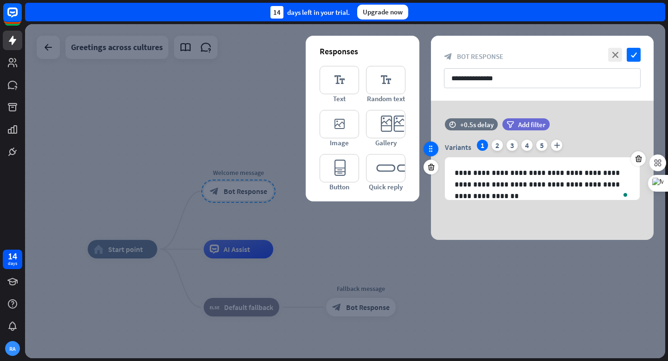
click at [433, 151] on icon at bounding box center [431, 149] width 8 height 8
click at [635, 54] on icon "check" at bounding box center [634, 55] width 14 height 14
